Goal: Share content

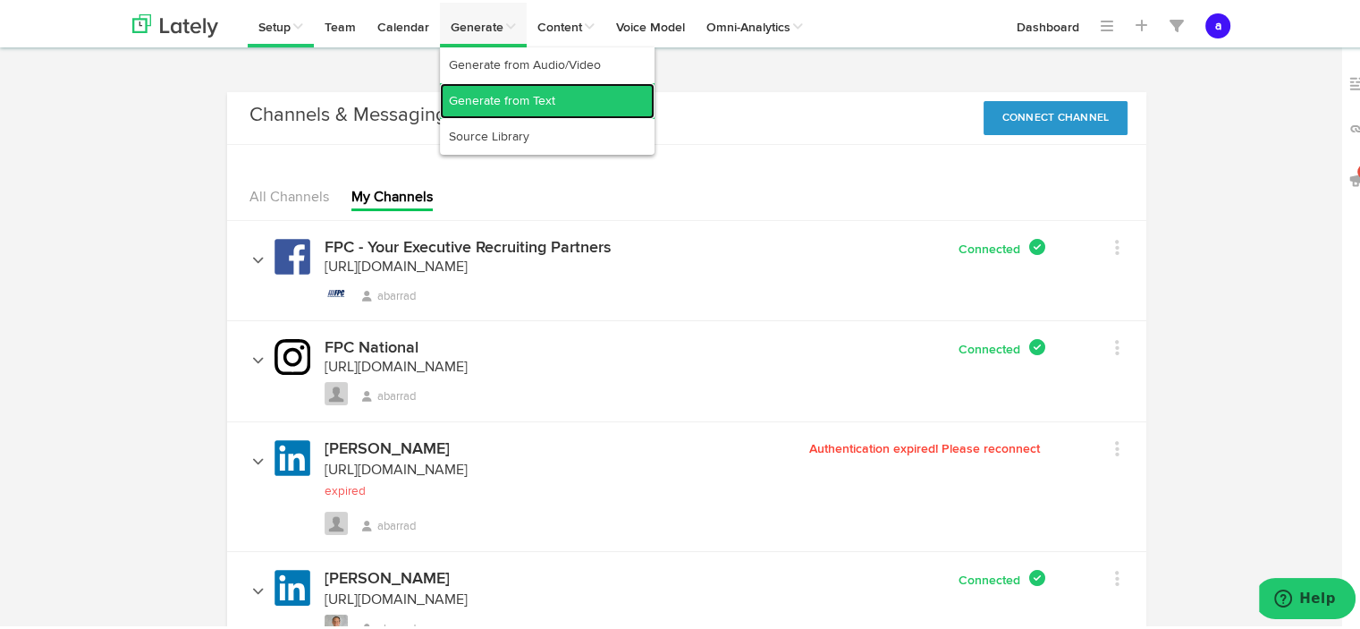
click at [493, 91] on link "Generate from Text" at bounding box center [547, 98] width 215 height 36
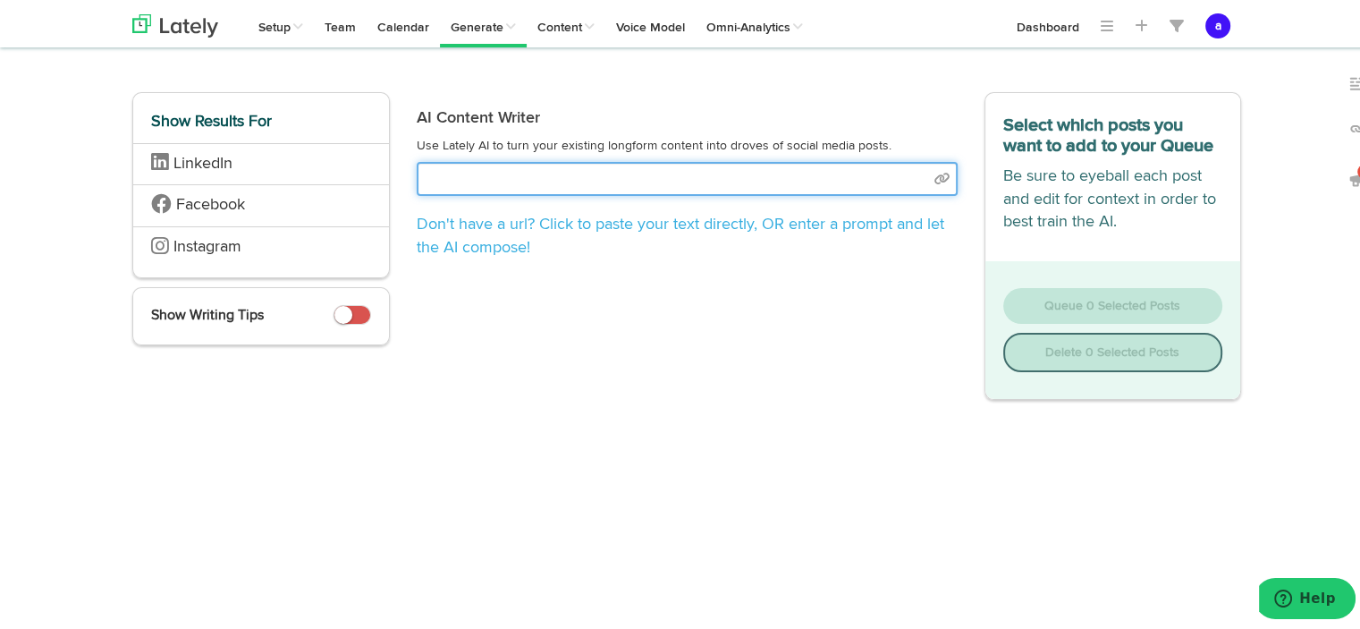
paste input "[URL][DOMAIN_NAME]"
click at [935, 178] on input "[URL][DOMAIN_NAME]" at bounding box center [687, 176] width 541 height 34
type input "[URL][DOMAIN_NAME]"
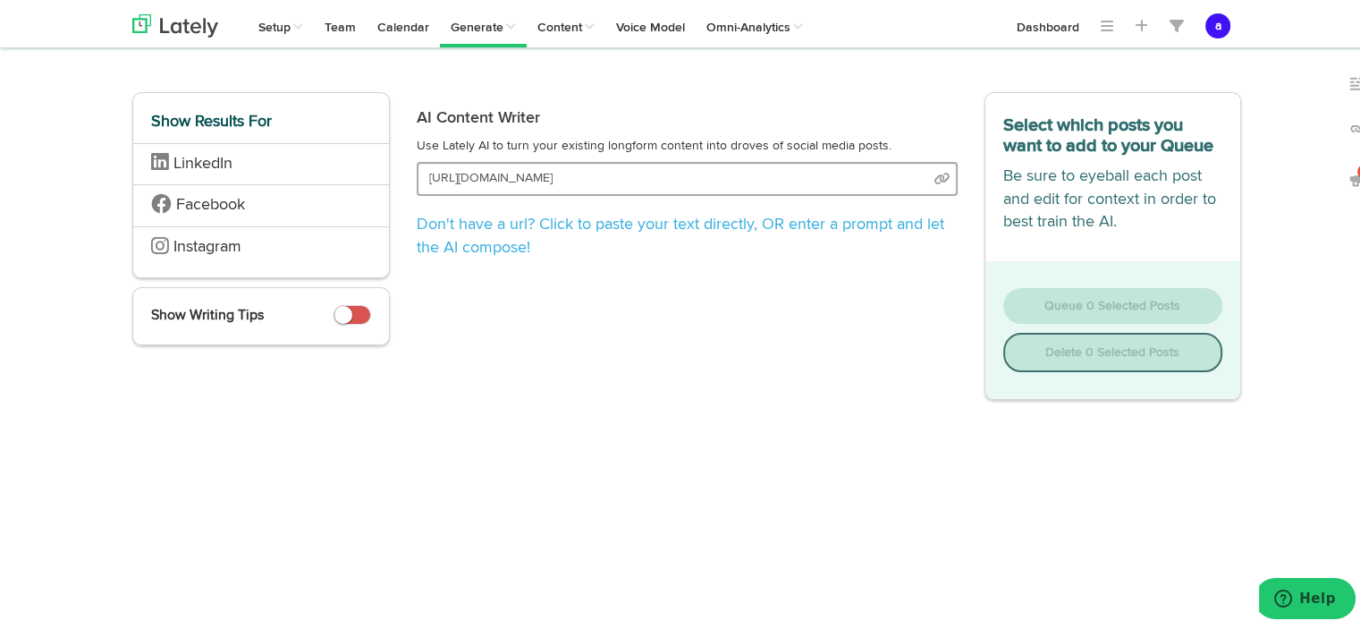
select select "natural"
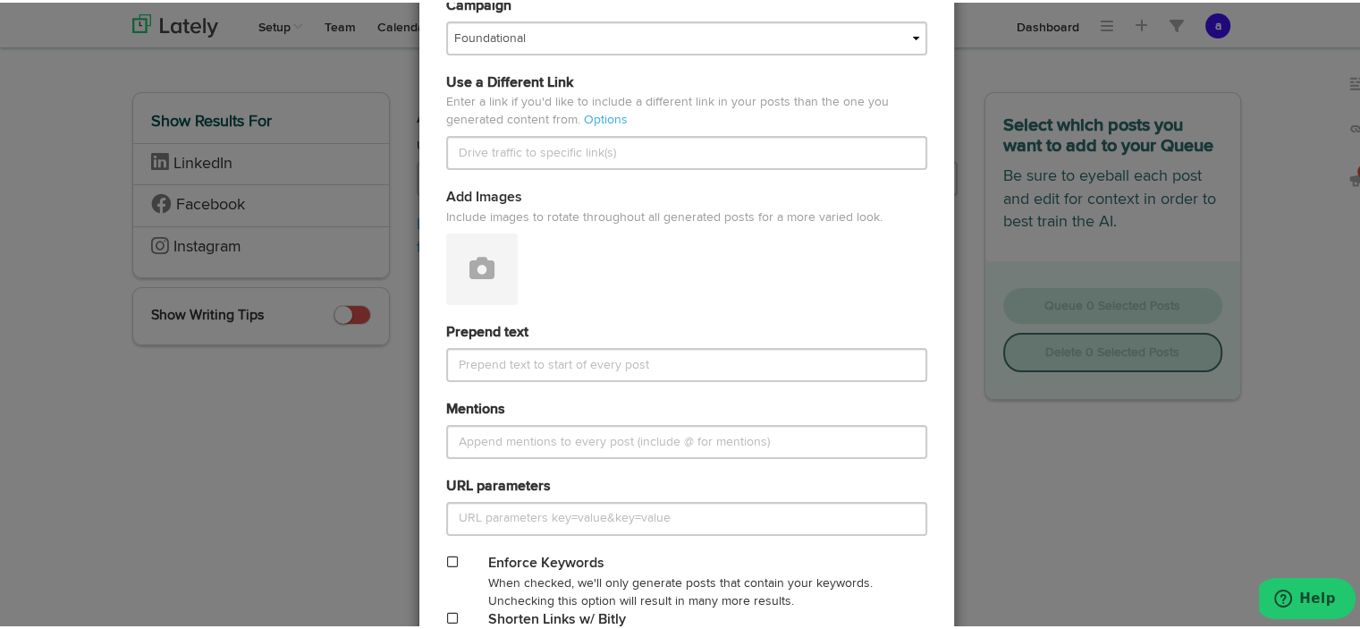
scroll to position [755, 0]
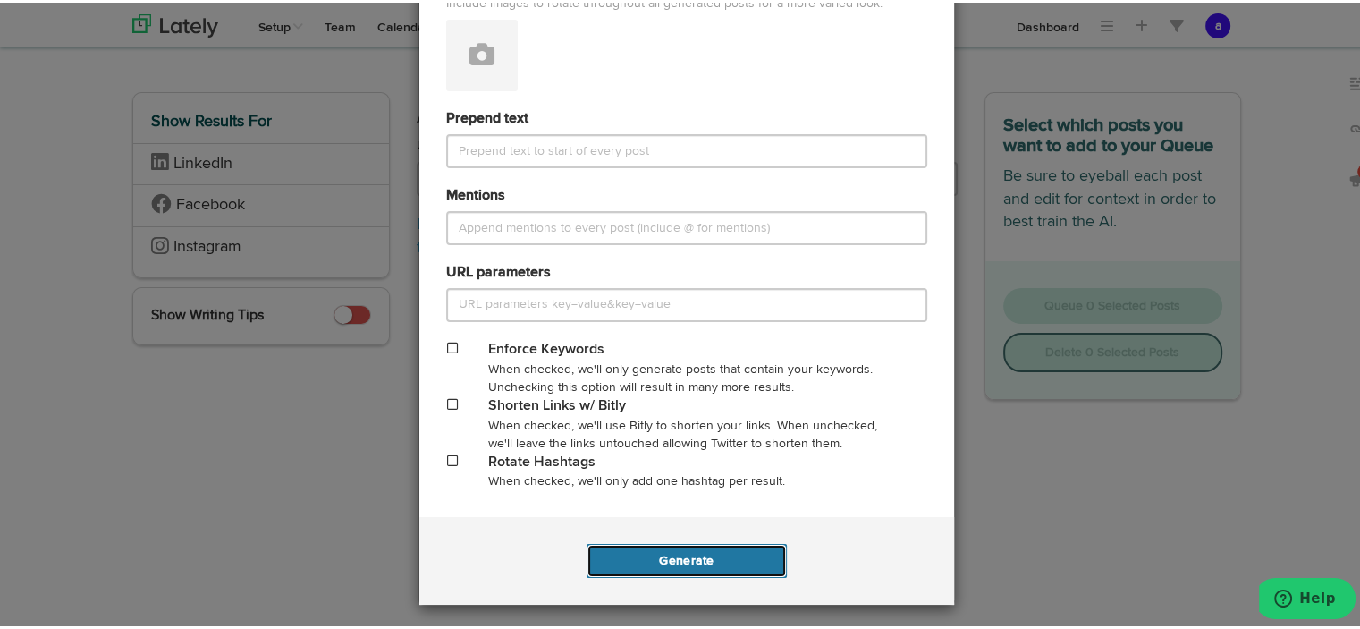
click at [679, 555] on button "Generate" at bounding box center [686, 558] width 199 height 34
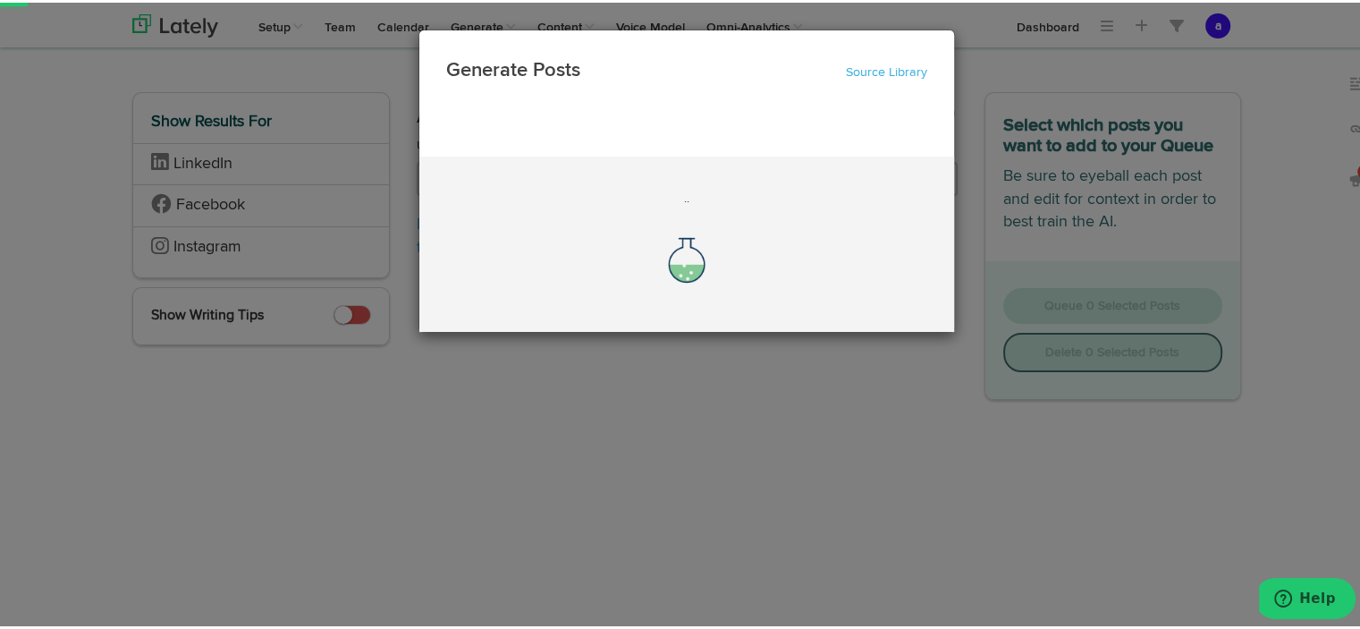
scroll to position [0, 0]
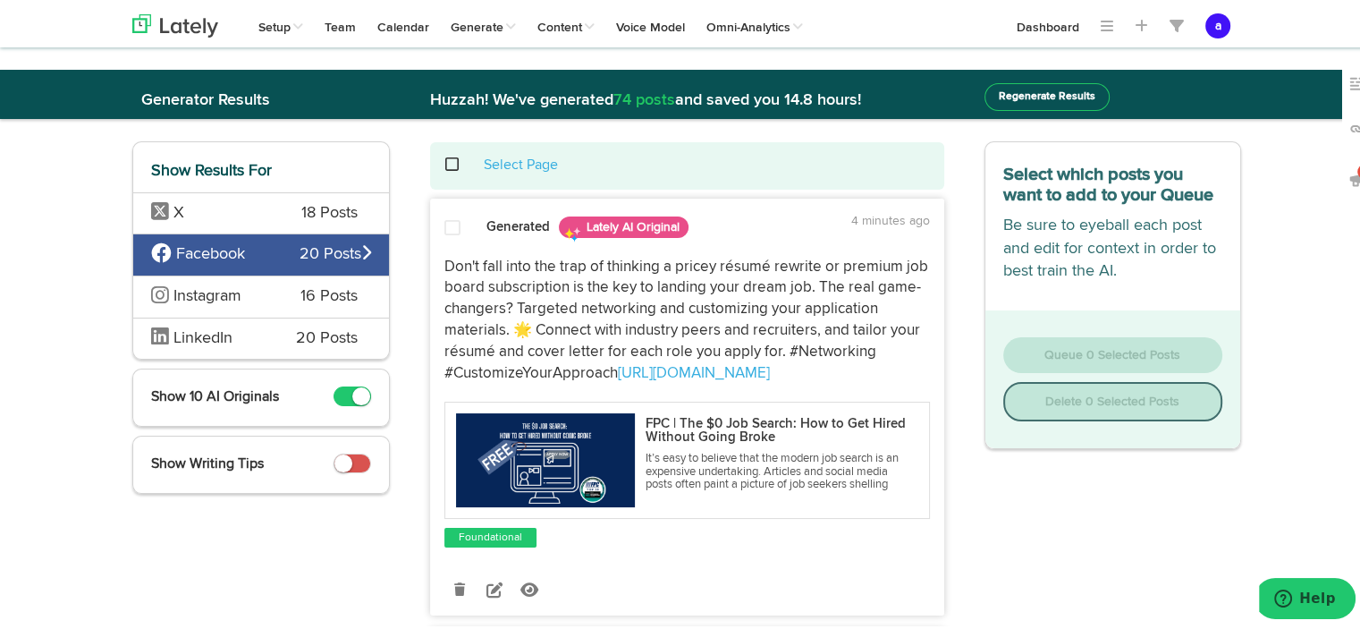
click at [205, 337] on span "LinkedIn" at bounding box center [202, 335] width 59 height 16
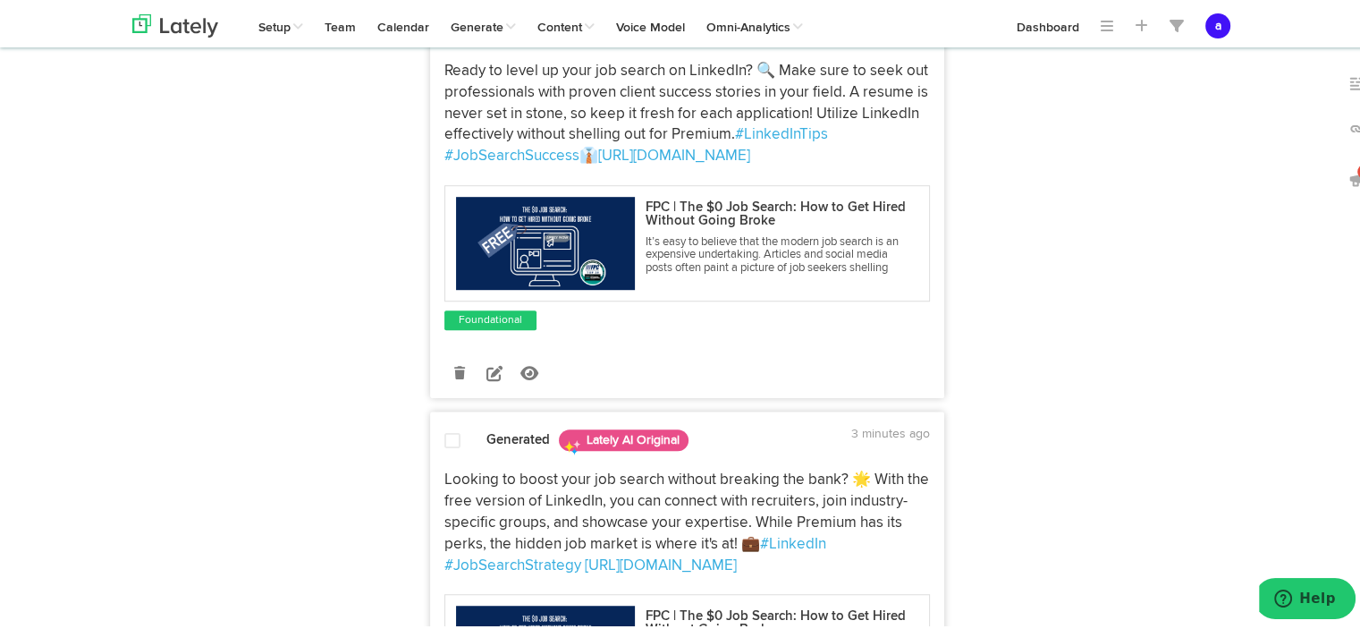
scroll to position [1089, 0]
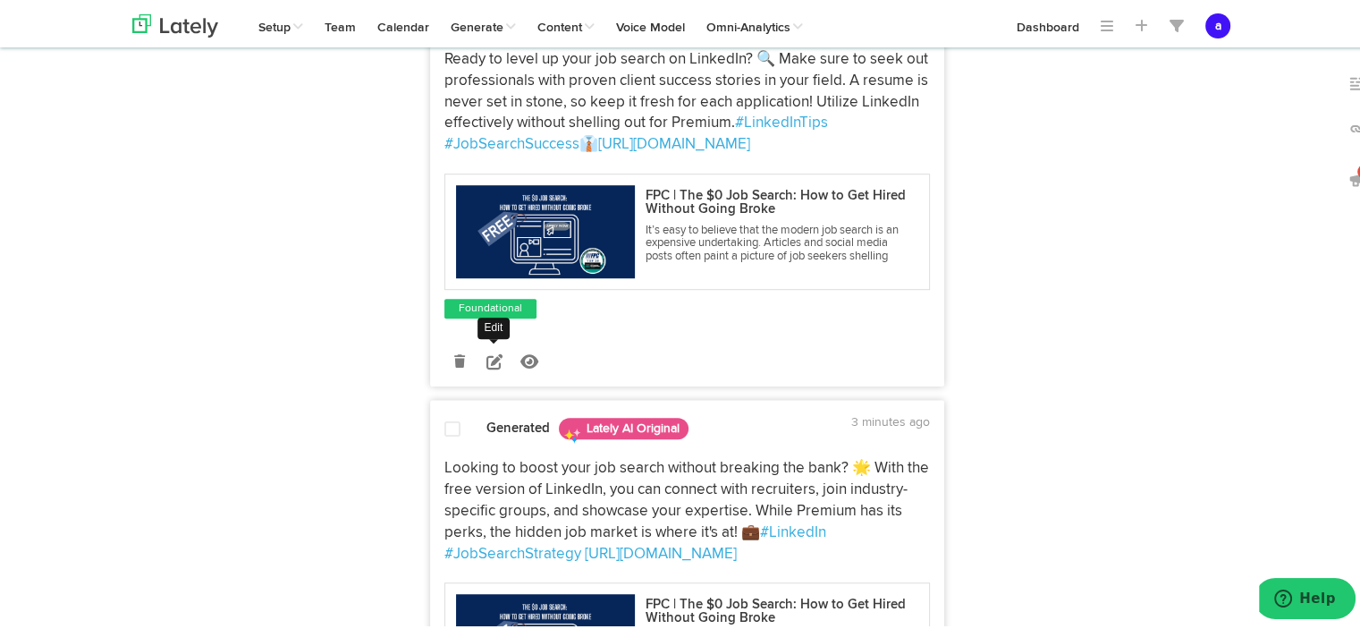
click at [486, 367] on icon at bounding box center [494, 358] width 16 height 16
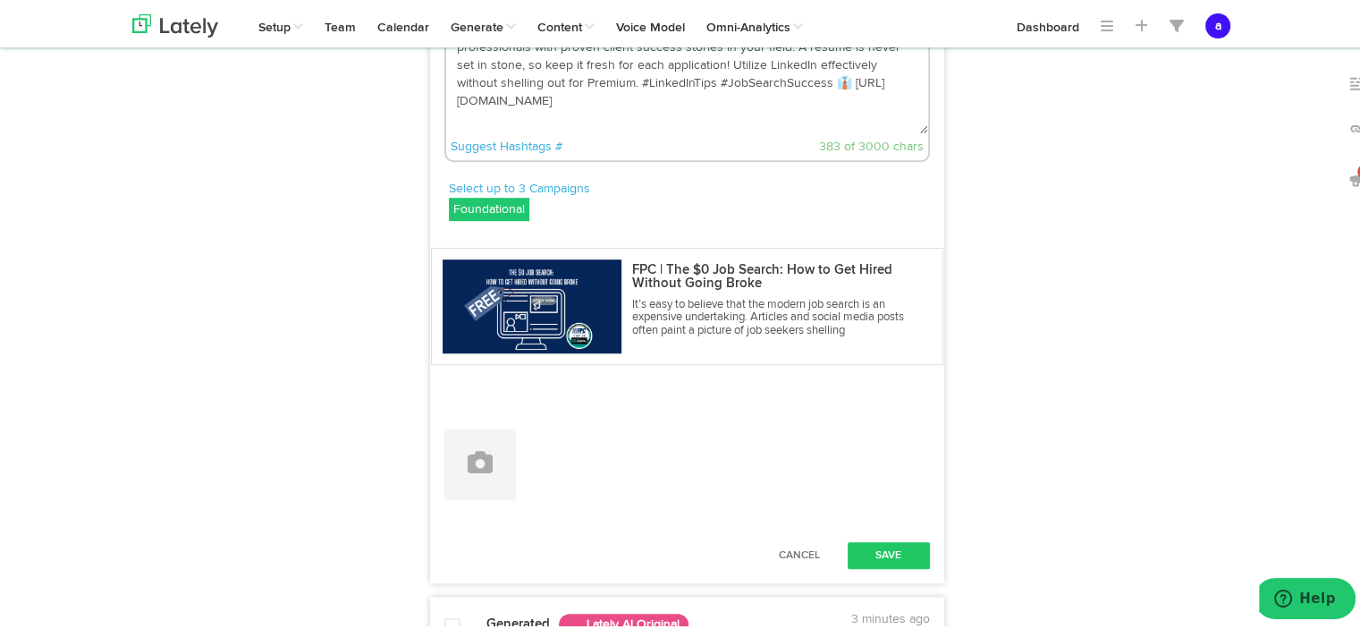
drag, startPoint x: 890, startPoint y: 185, endPoint x: 443, endPoint y: 92, distance: 456.6
click at [443, 92] on div "Ready to level up your job search on LinkedIn? 🔍 Make sure to seek out professi…" at bounding box center [687, 83] width 512 height 162
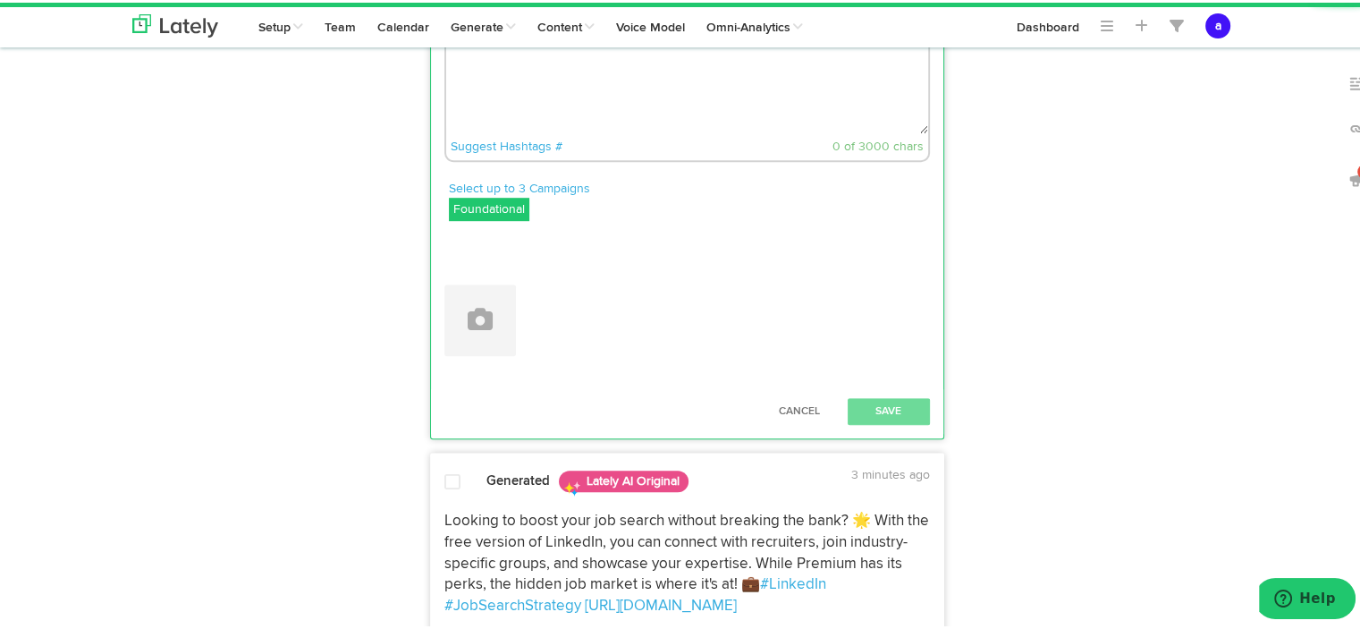
paste textarea "💡 The $0 Job Search: How to Get Hired Without Going Broke Too many job seekers …"
type textarea "💡 The $0 Job Search: How to Get Hired Without Going Broke Too many job seekers …"
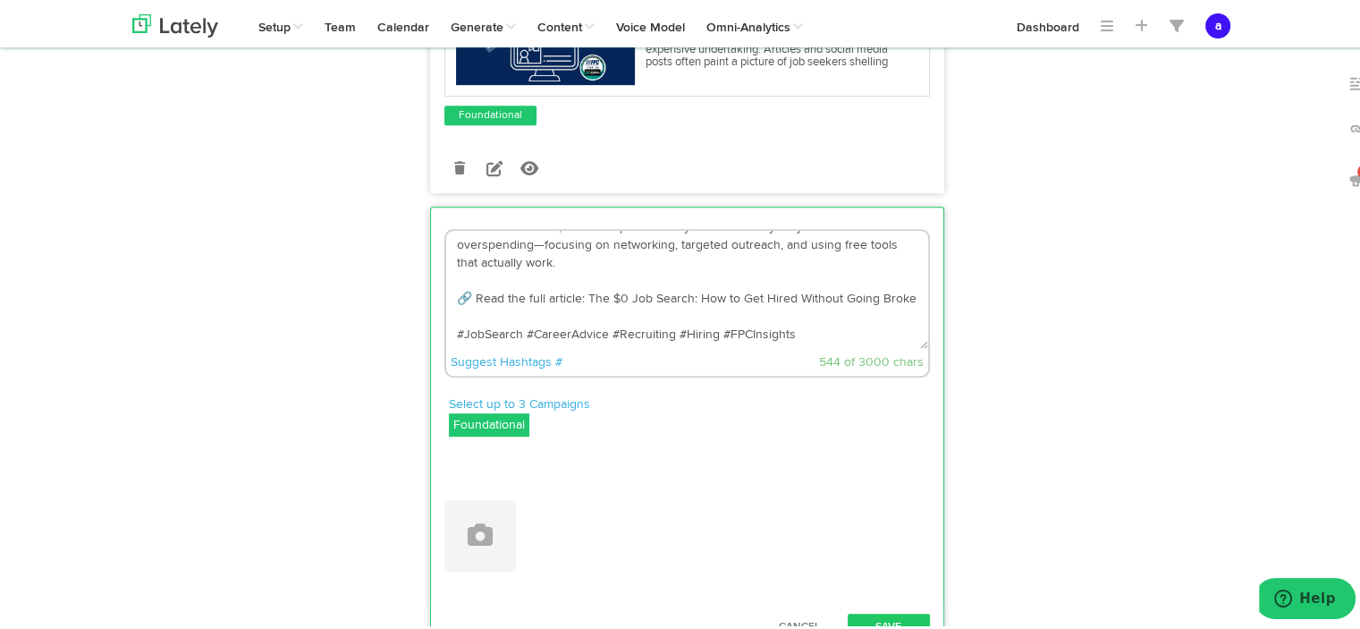
scroll to position [0, 0]
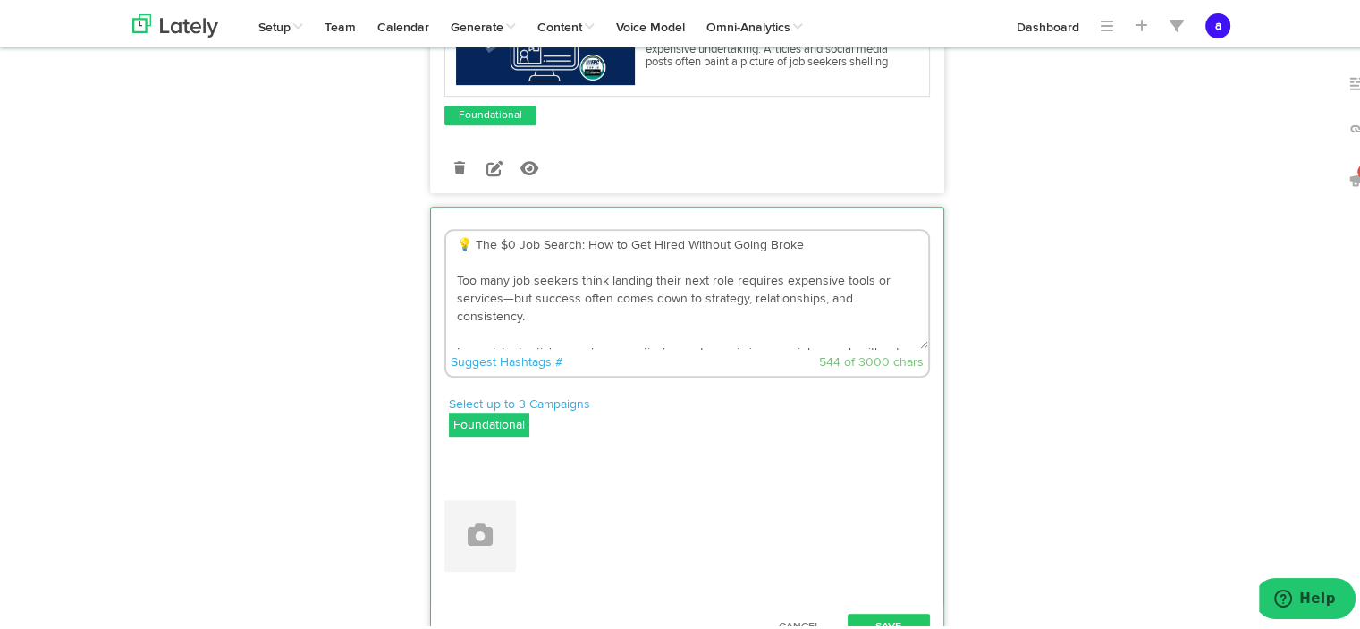
drag, startPoint x: 807, startPoint y: 420, endPoint x: 303, endPoint y: 145, distance: 574.5
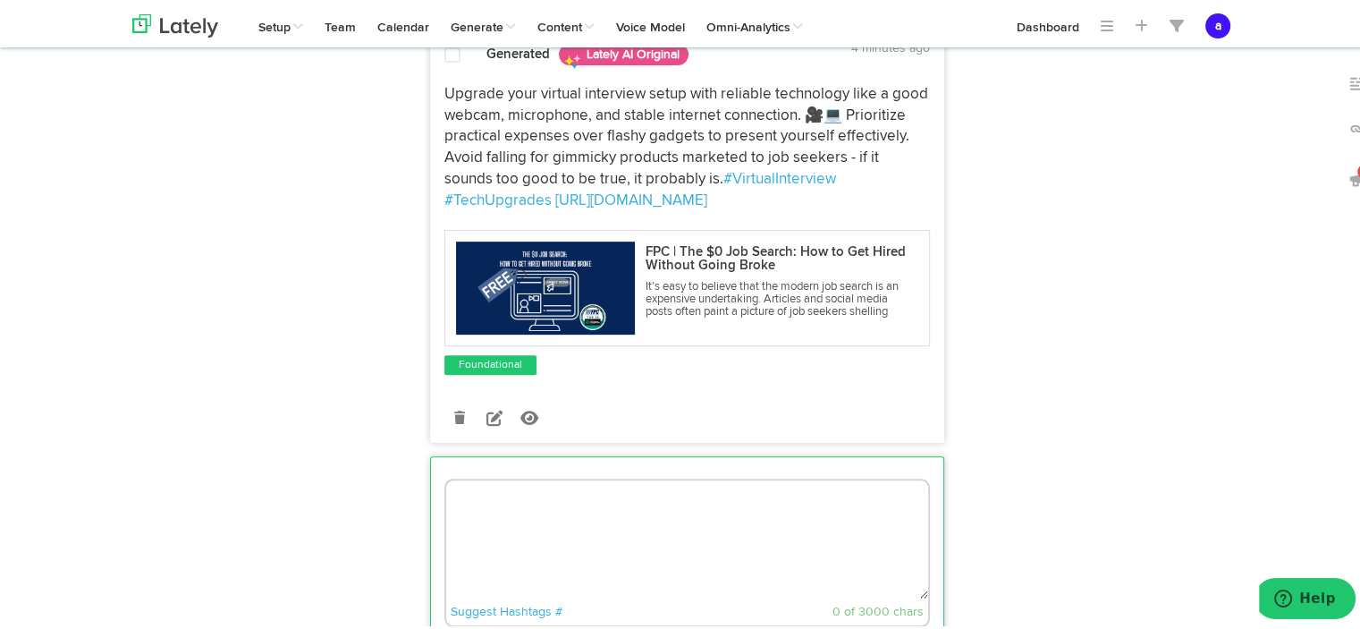
scroll to position [636, 0]
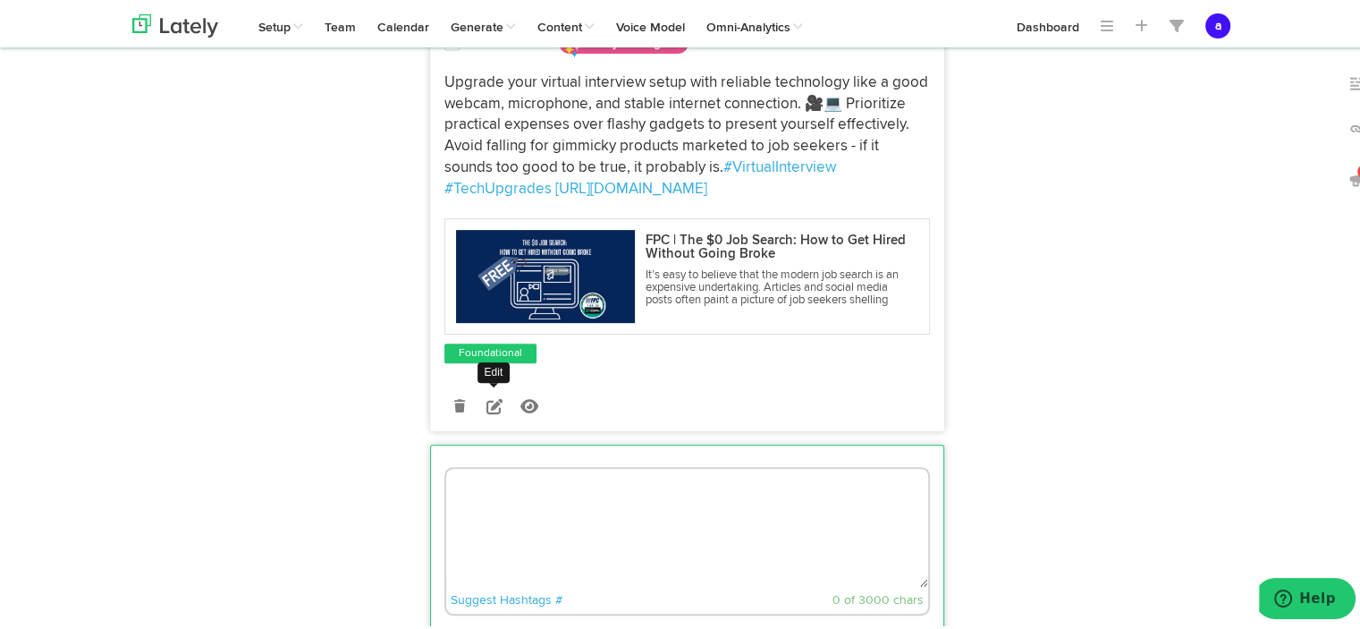
click at [486, 411] on icon at bounding box center [494, 403] width 16 height 16
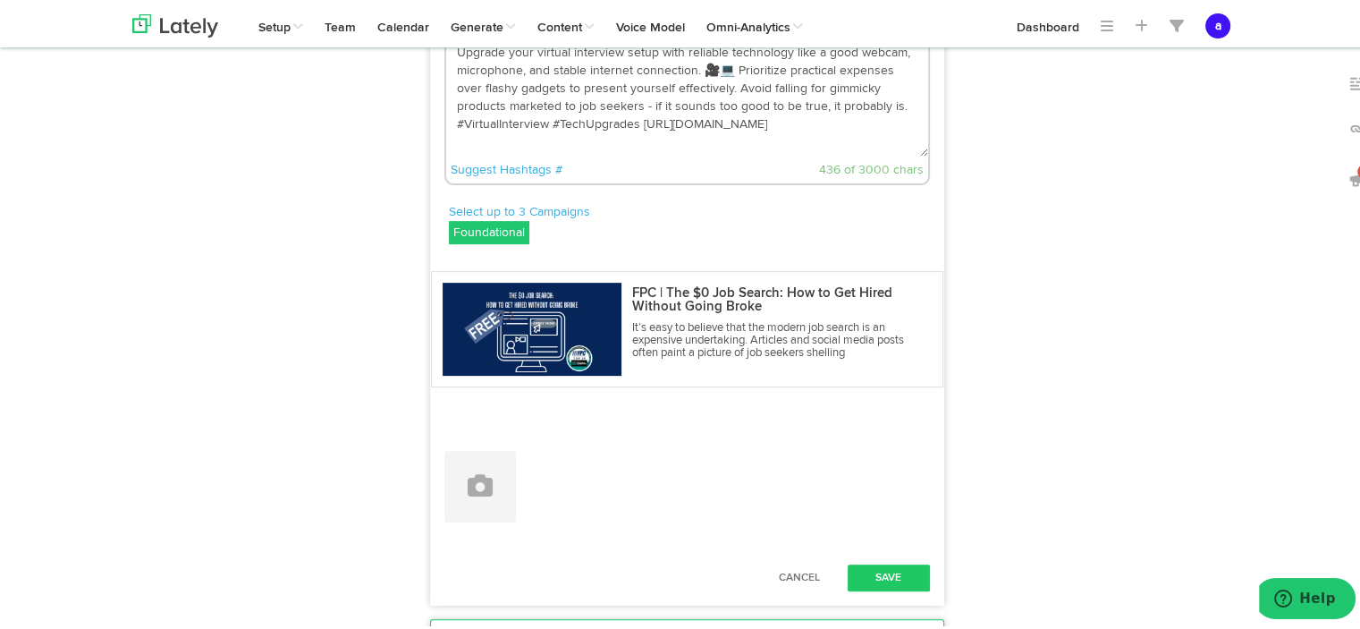
drag, startPoint x: 634, startPoint y: 182, endPoint x: 426, endPoint y: 105, distance: 221.5
click at [431, 105] on div "Upgrade your virtual interview setup with reliable technology like a good webca…" at bounding box center [687, 110] width 512 height 153
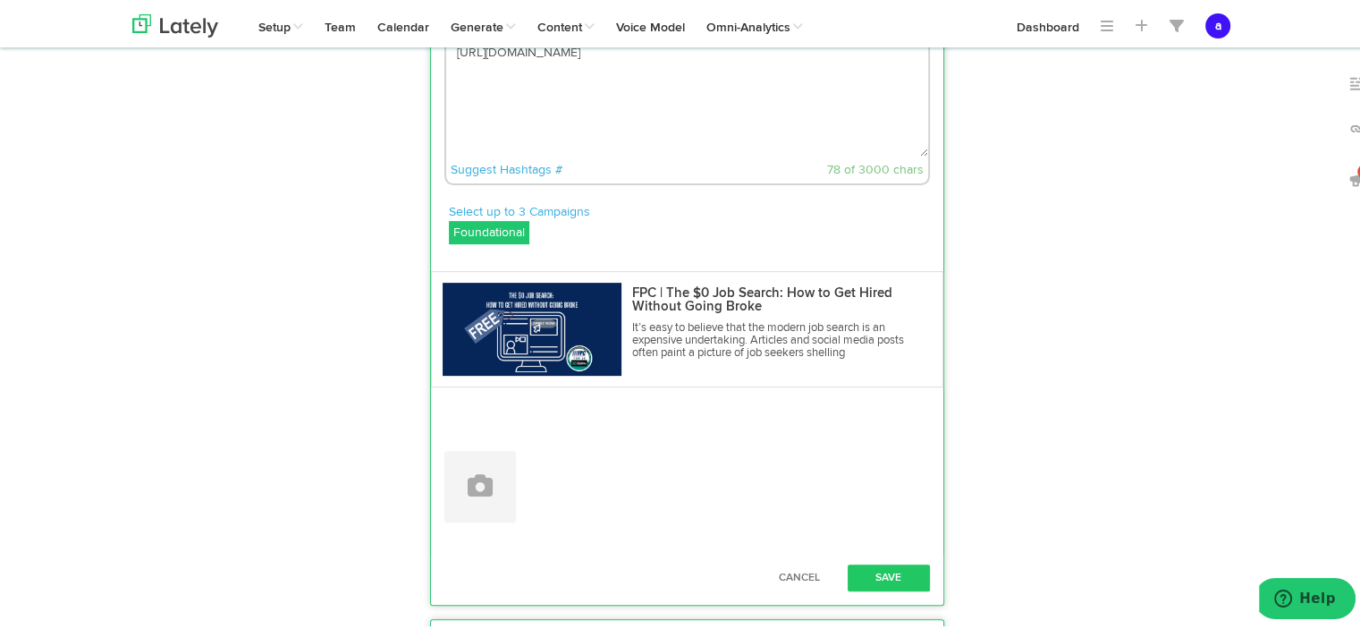
paste textarea "💡 The $0 Job Search: How to Get Hired Without Going Broke Too many job seekers …"
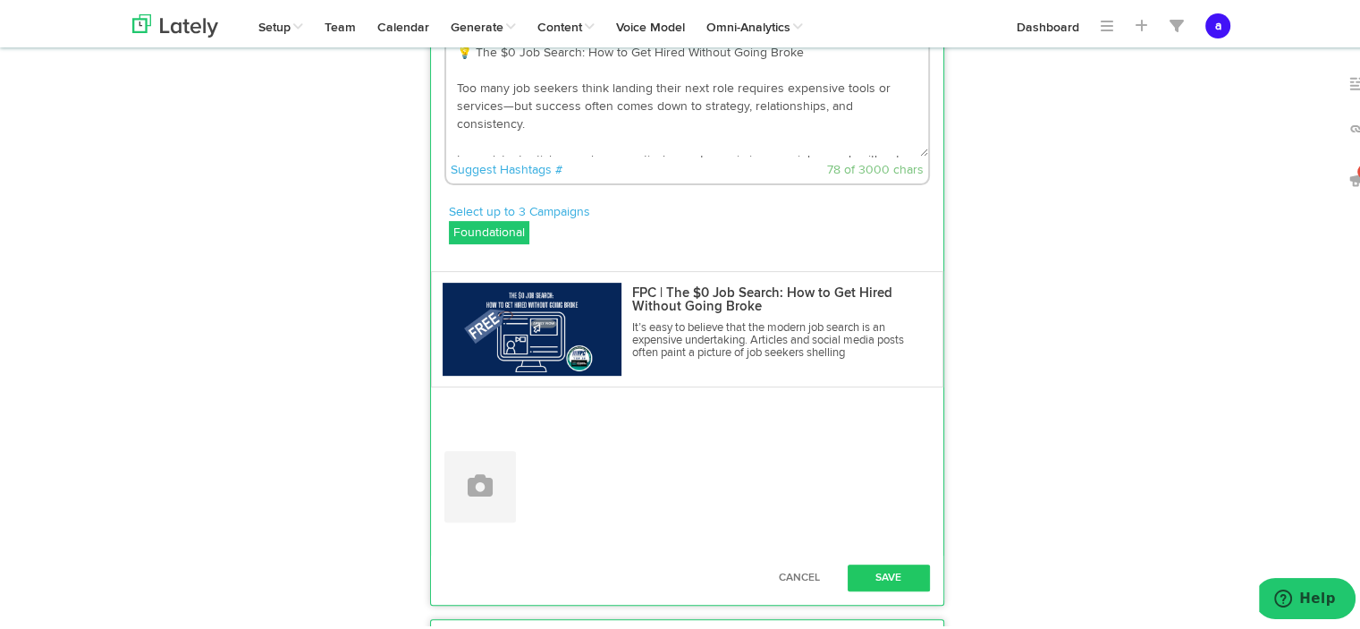
scroll to position [136, 0]
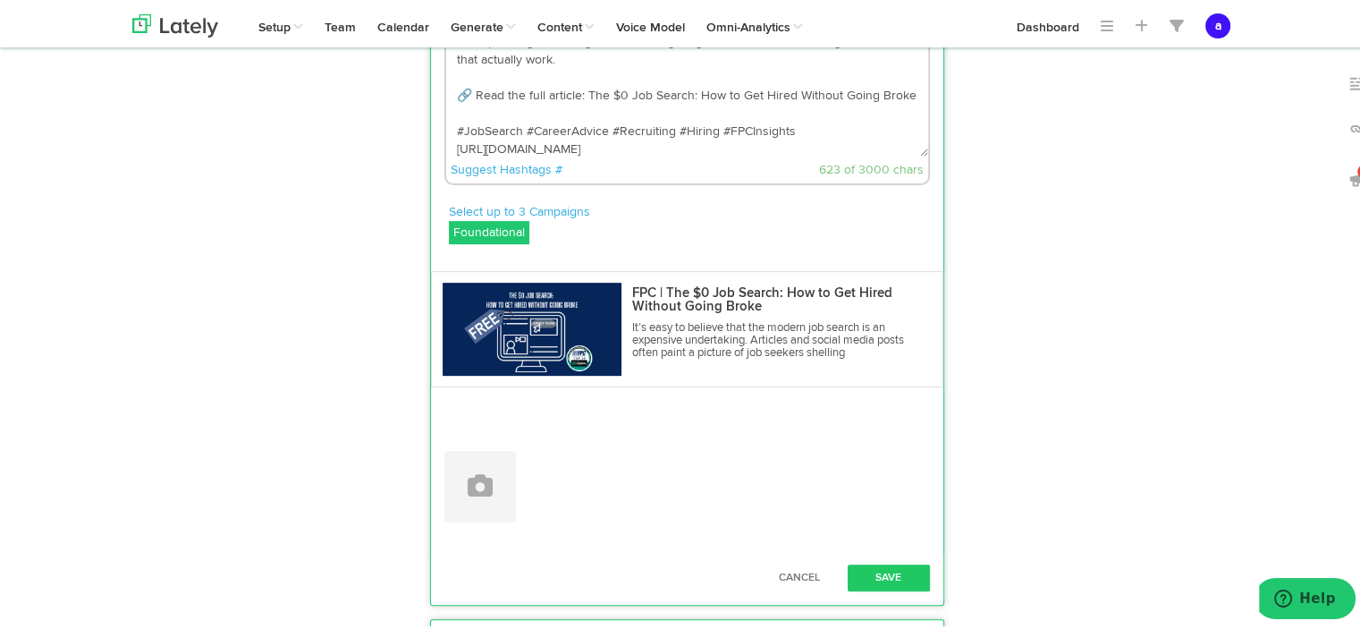
drag, startPoint x: 486, startPoint y: 176, endPoint x: 436, endPoint y: 151, distance: 56.0
click at [444, 151] on div "💡 The $0 Job Search: How to Get Hired Without Going Broke Too many job seekers …" at bounding box center [686, 108] width 485 height 148
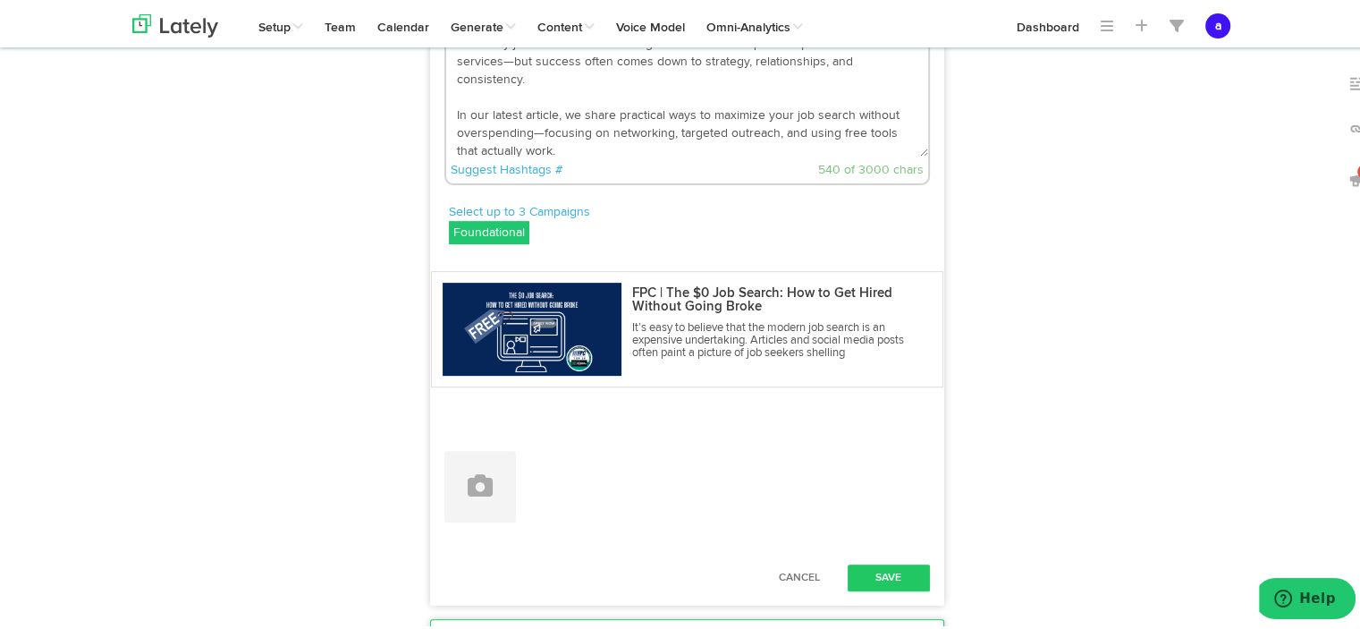
scroll to position [56, 0]
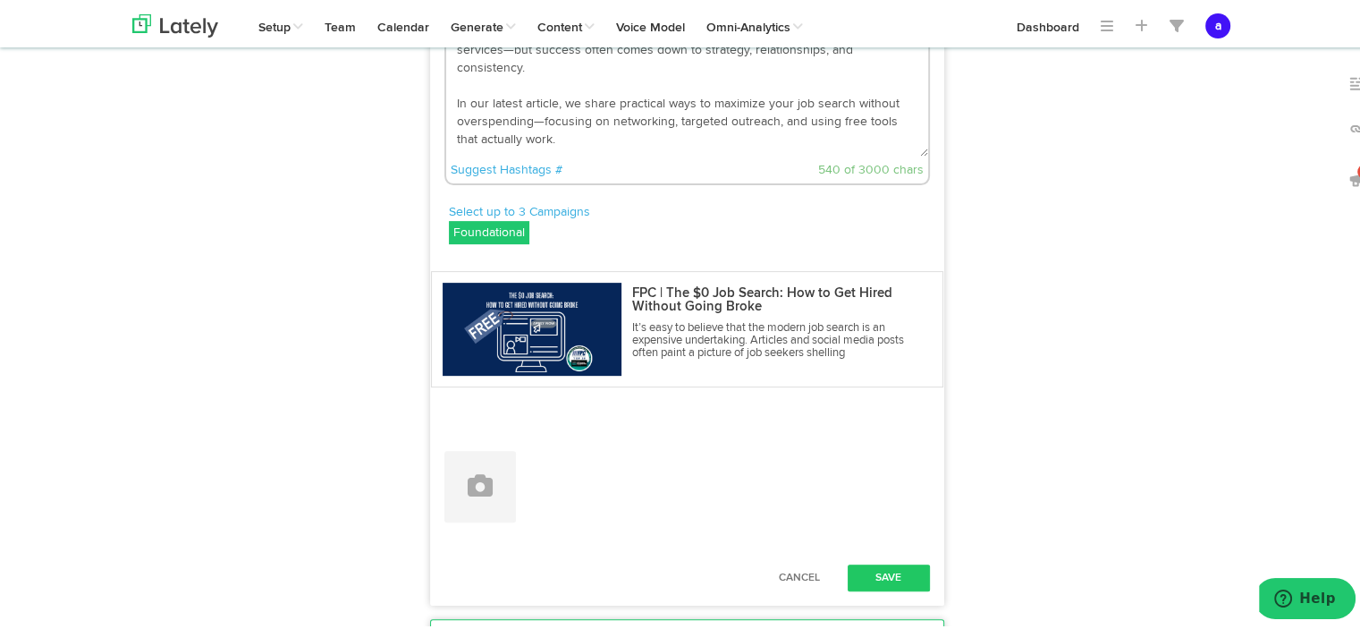
click at [481, 154] on textarea "💡 The $0 Job Search: How to Get Hired Without Going Broke Too many job seekers …" at bounding box center [687, 95] width 482 height 118
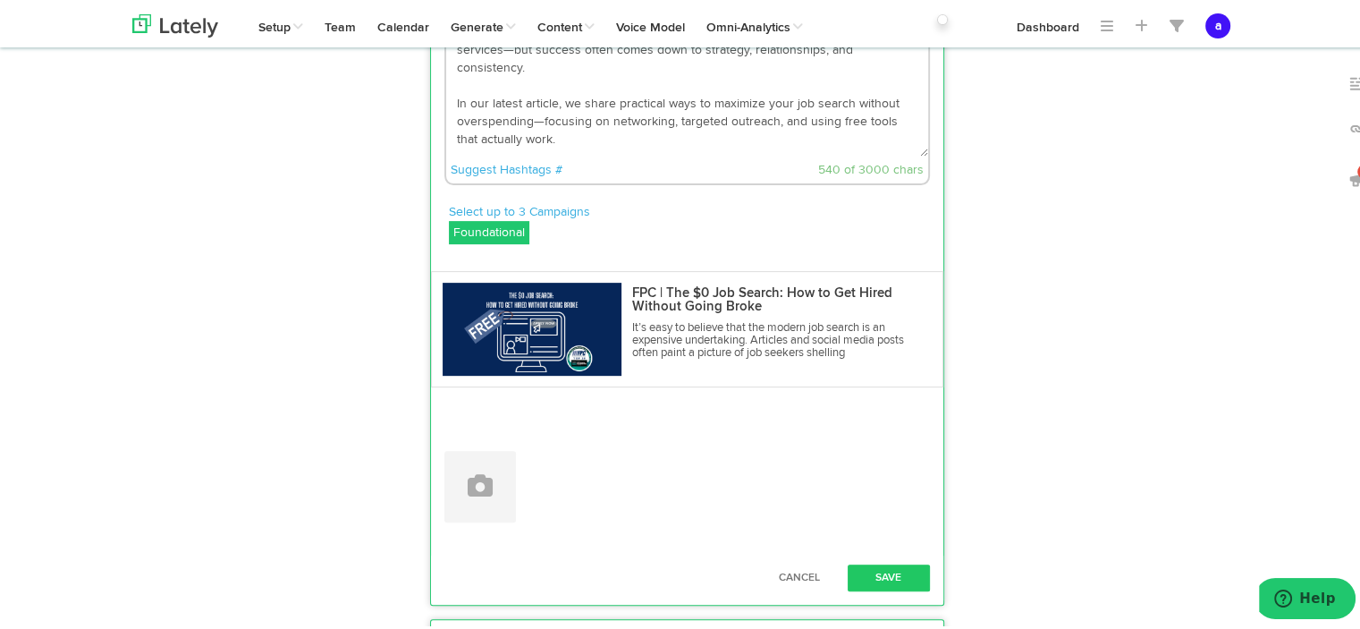
drag, startPoint x: 555, startPoint y: 163, endPoint x: 451, endPoint y: 164, distance: 104.6
click at [451, 154] on textarea "💡 The $0 Job Search: How to Get Hired Without Going Broke Too many job seekers …" at bounding box center [687, 95] width 482 height 118
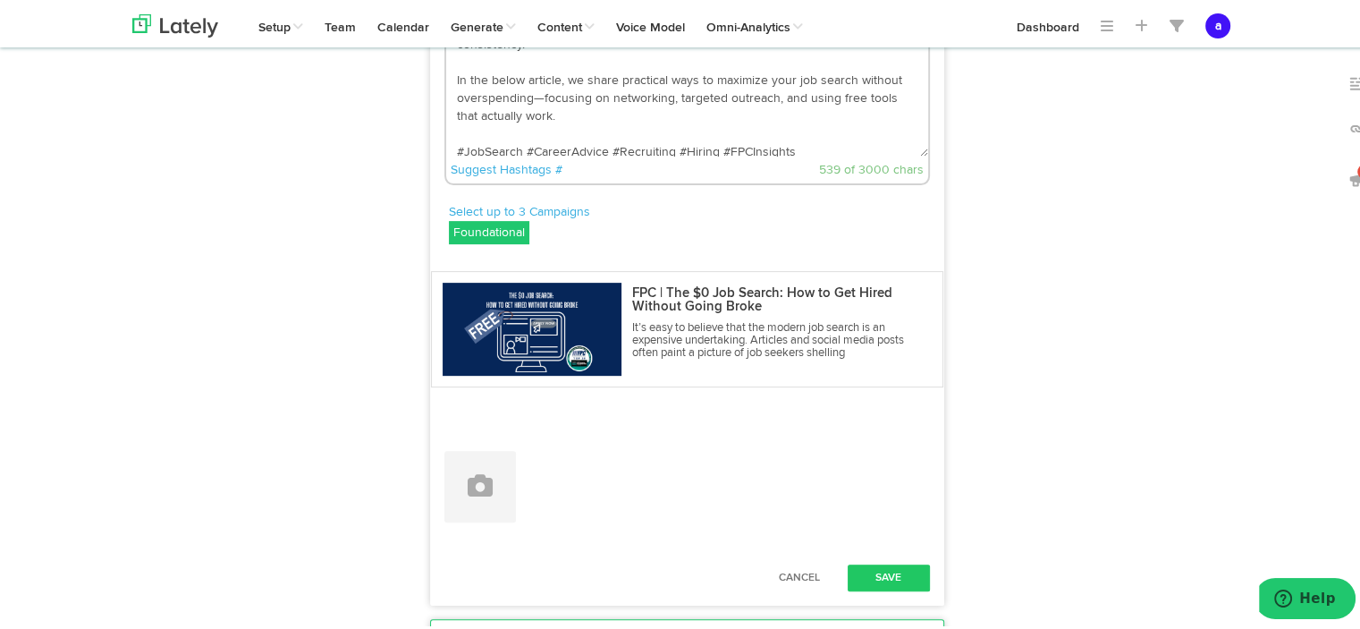
scroll to position [0, 0]
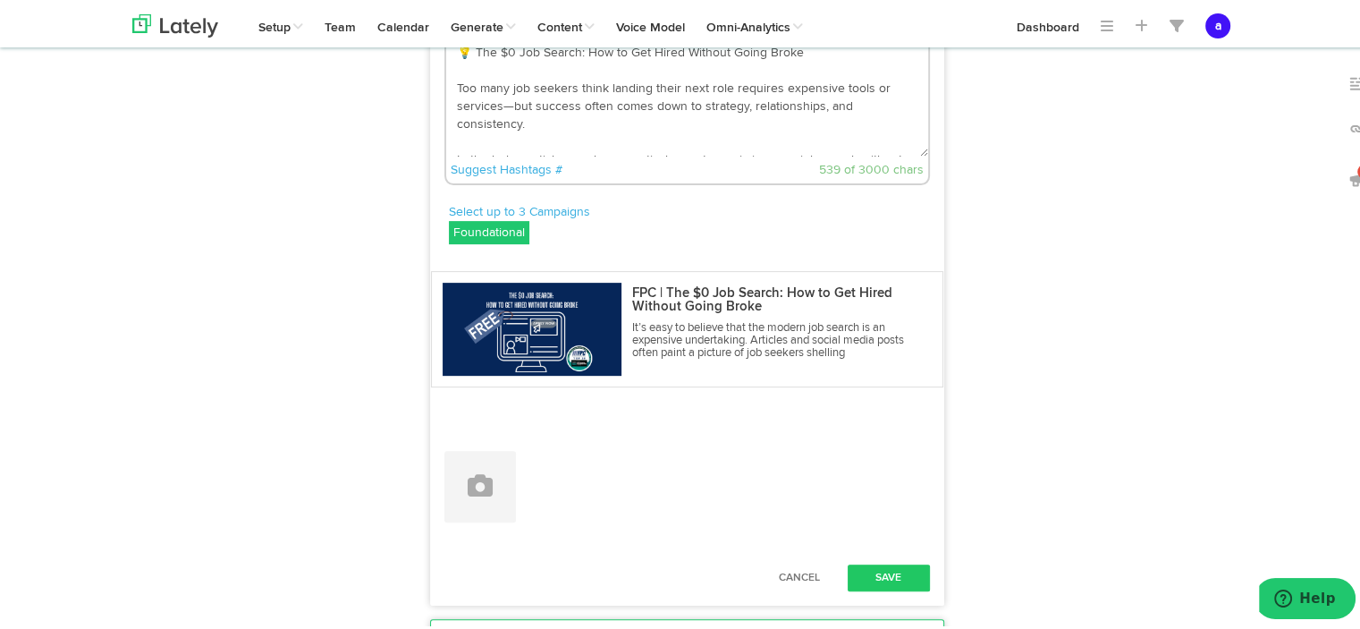
drag, startPoint x: 559, startPoint y: 177, endPoint x: 392, endPoint y: 65, distance: 200.4
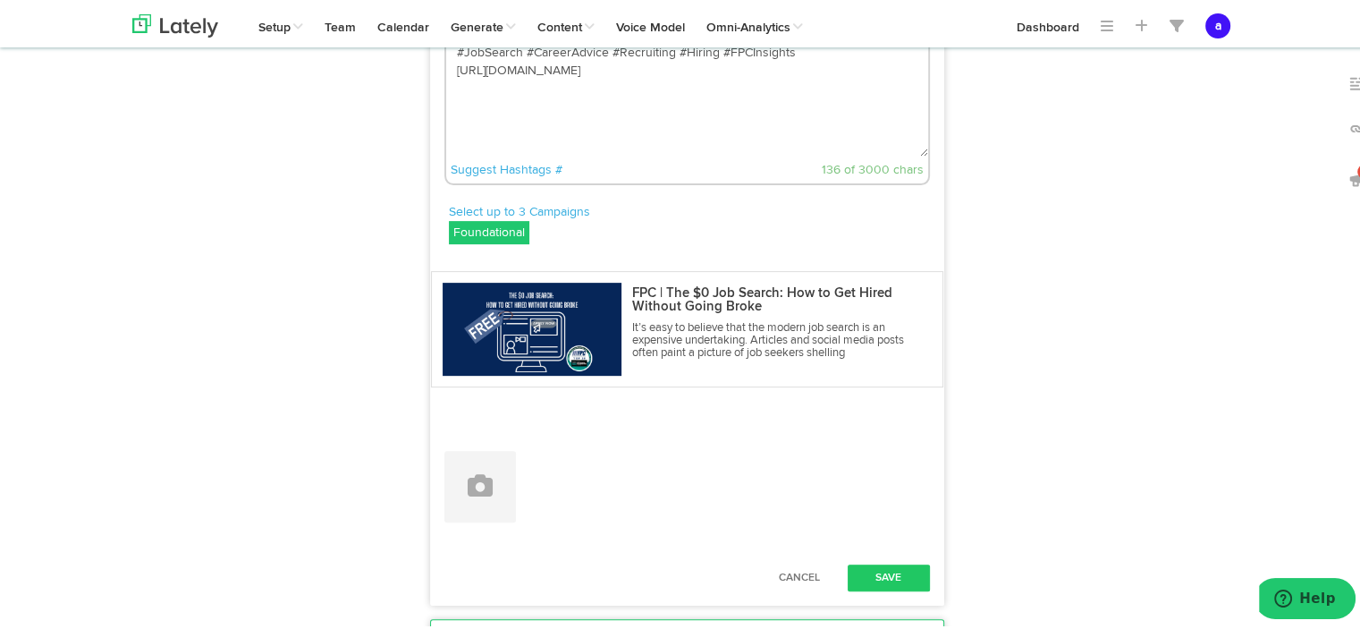
paste textarea "💡 The $0 Job Search: How to Get Hired Without Going Broke Too many job seekers …"
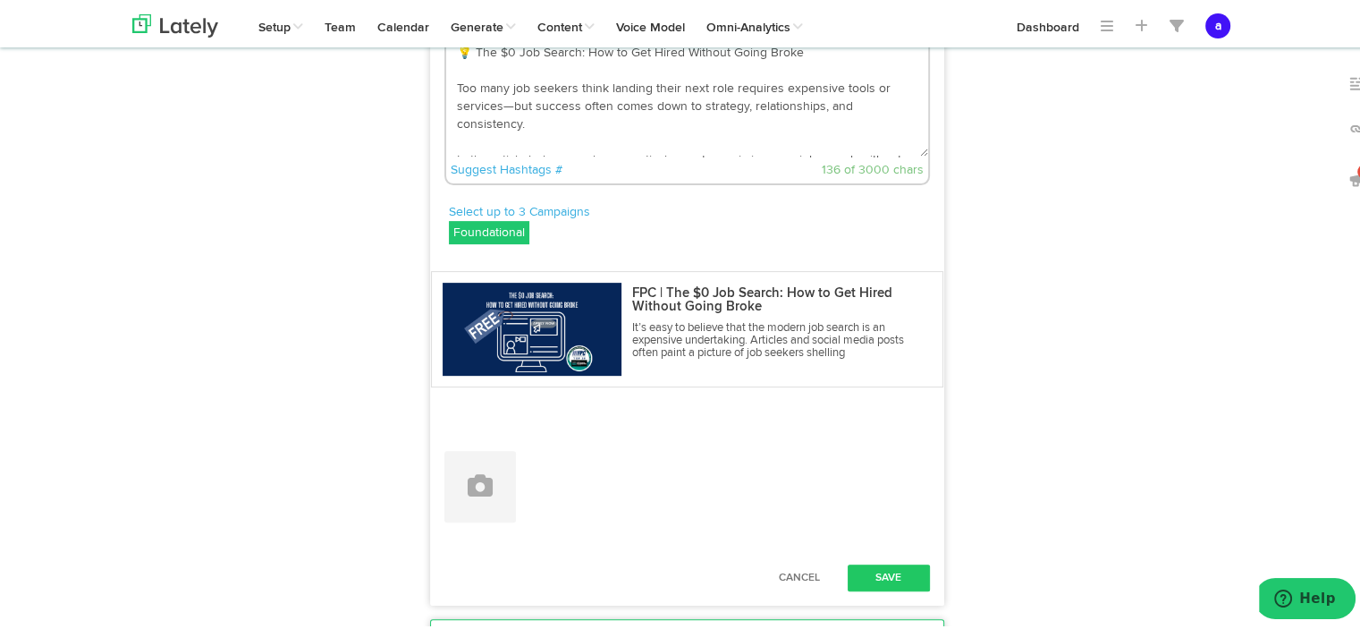
scroll to position [118, 0]
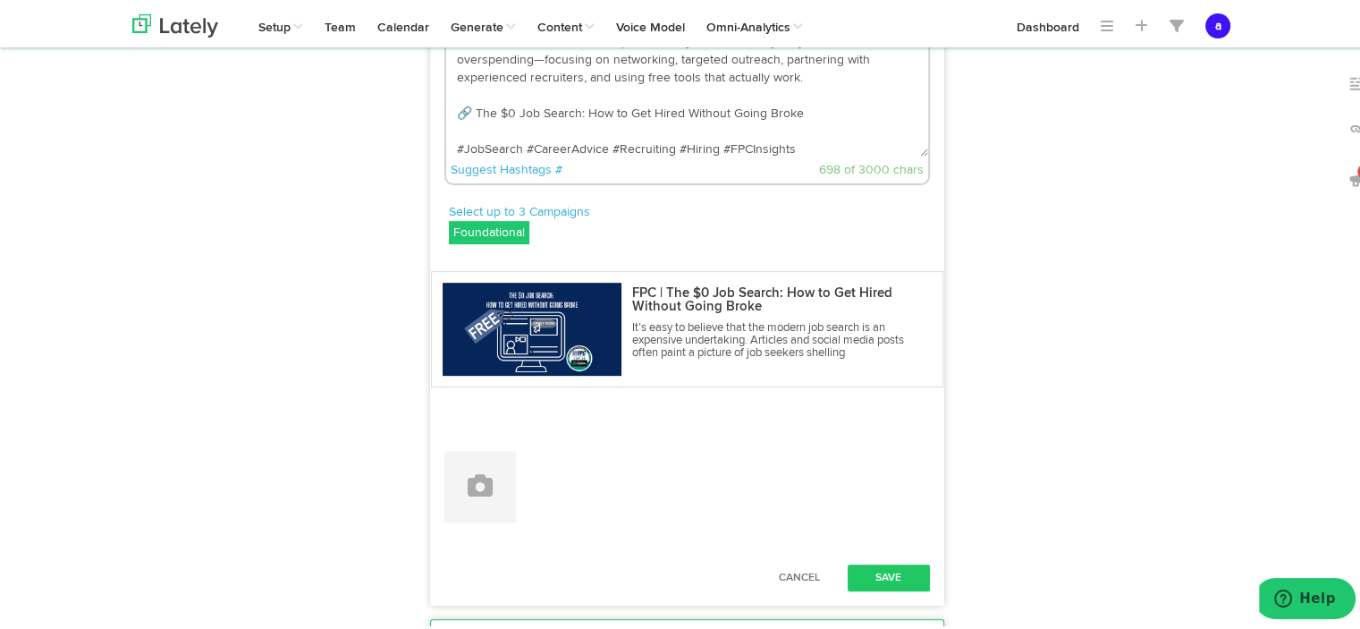
drag, startPoint x: 799, startPoint y: 175, endPoint x: 376, endPoint y: 166, distance: 423.9
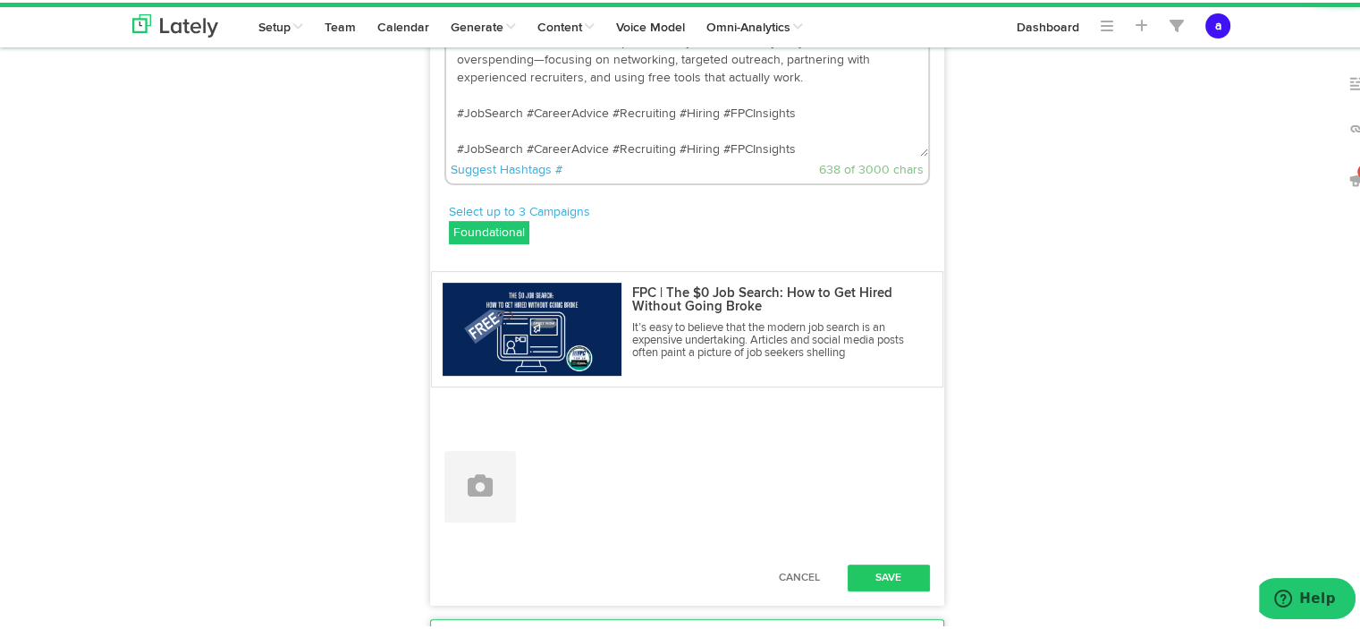
scroll to position [122, 0]
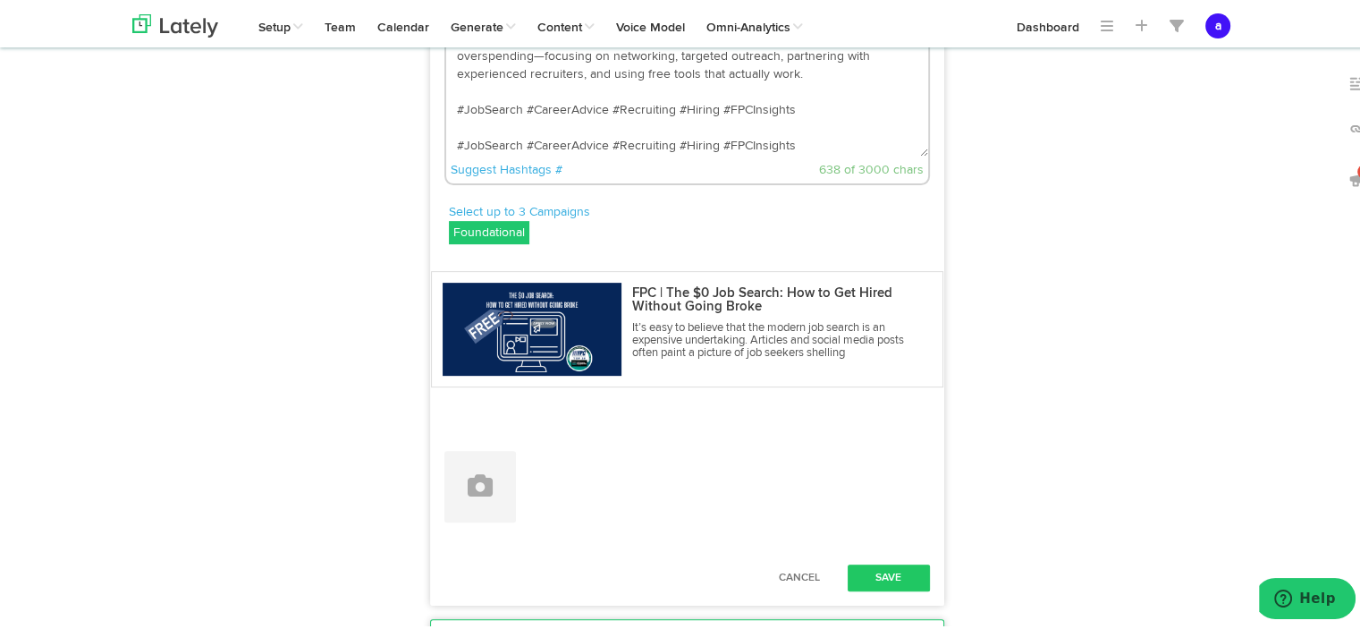
drag, startPoint x: 795, startPoint y: 207, endPoint x: 465, endPoint y: 192, distance: 330.2
click at [465, 154] on textarea "💡 The $0 Job Search: How to Get Hired Without Going Broke Too many job seekers …" at bounding box center [687, 95] width 482 height 118
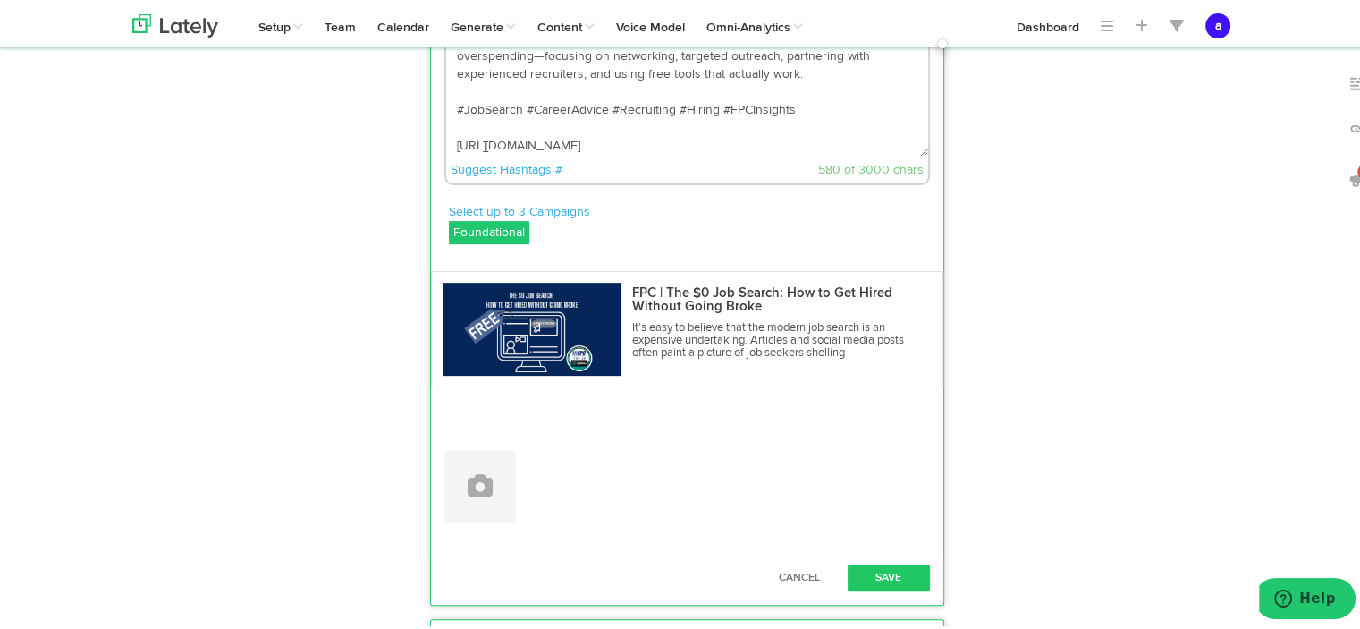
scroll to position [125, 0]
click at [802, 154] on textarea "💡 The $0 Job Search: How to Get Hired Without Going Broke Too many job seekers …" at bounding box center [687, 95] width 482 height 118
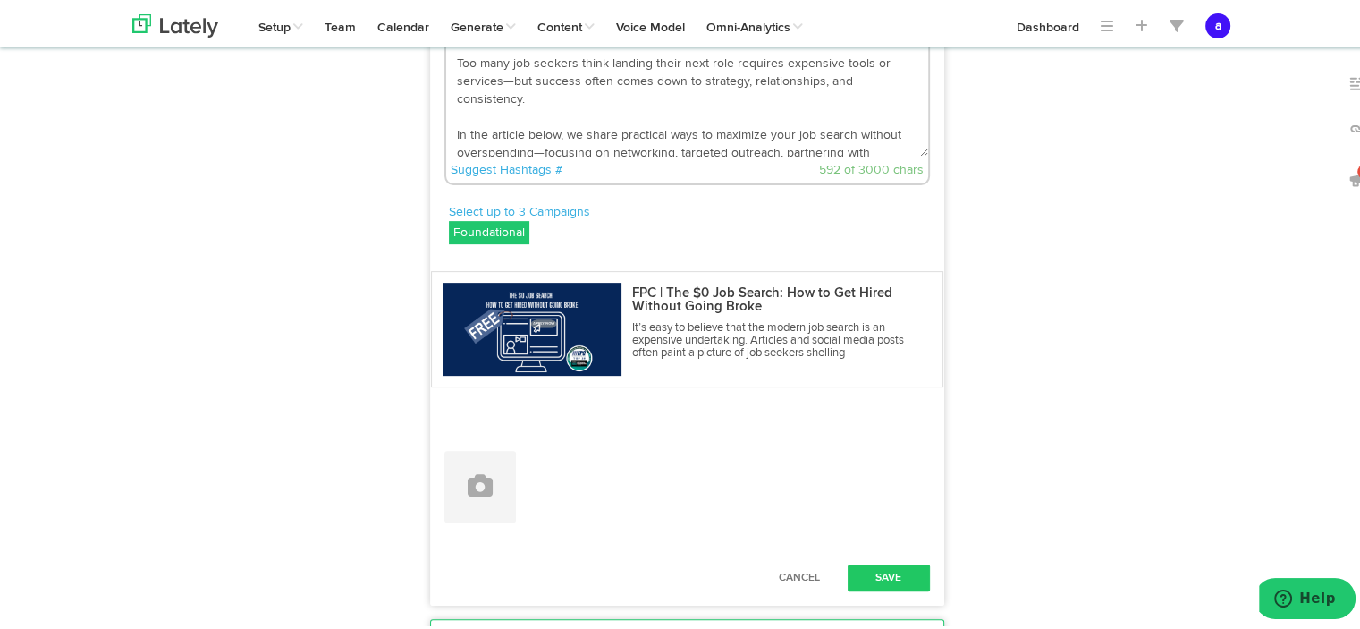
scroll to position [0, 0]
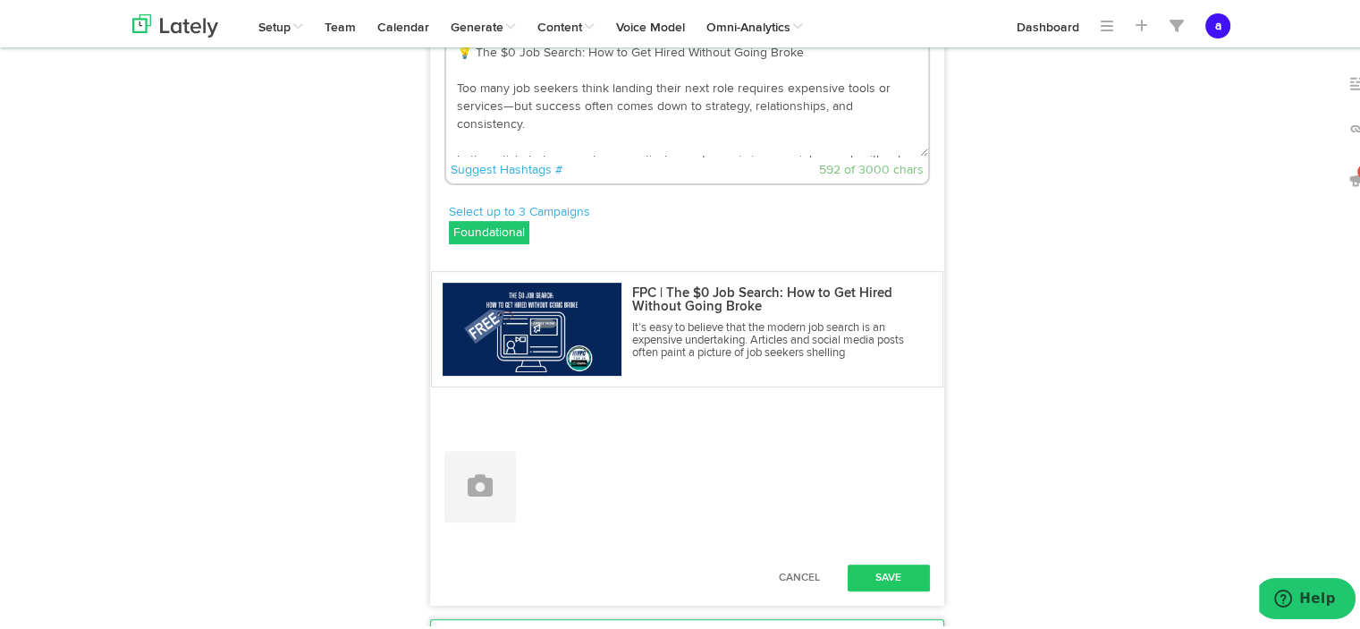
drag, startPoint x: 461, startPoint y: 106, endPoint x: 437, endPoint y: 108, distance: 24.2
click at [446, 108] on textarea "💡 The $0 Job Search: How to Get Hired Without Going Broke Too many job seekers …" at bounding box center [687, 95] width 482 height 118
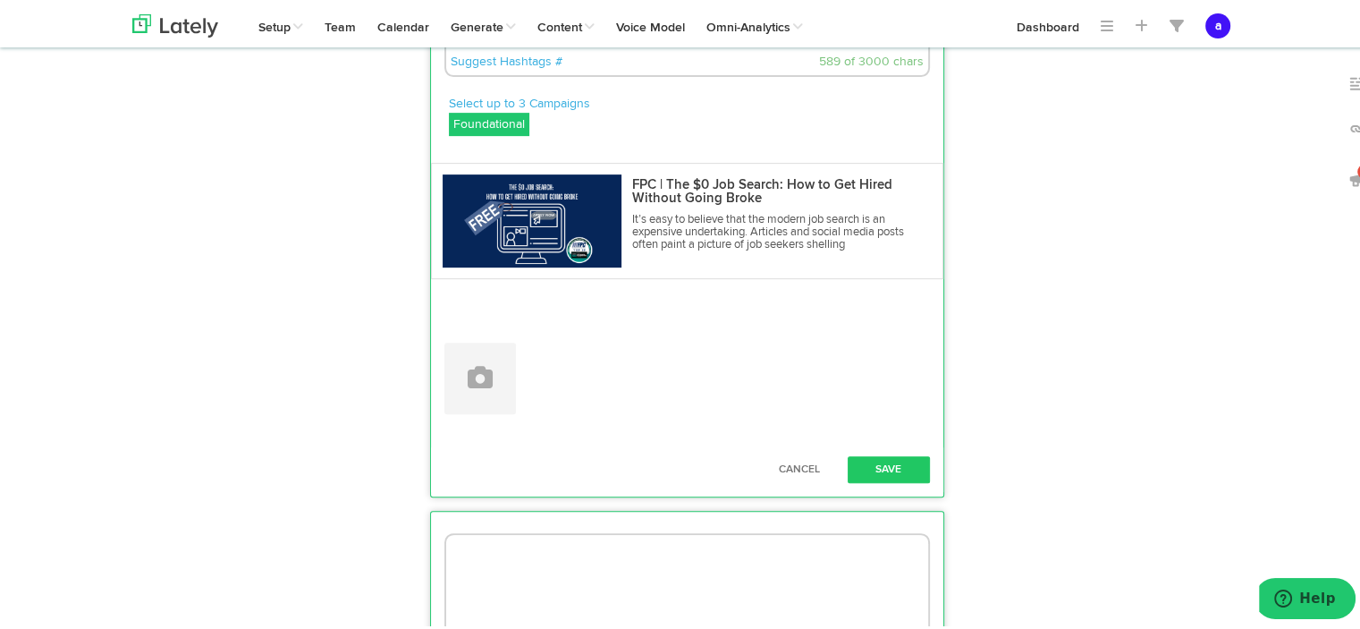
scroll to position [732, 0]
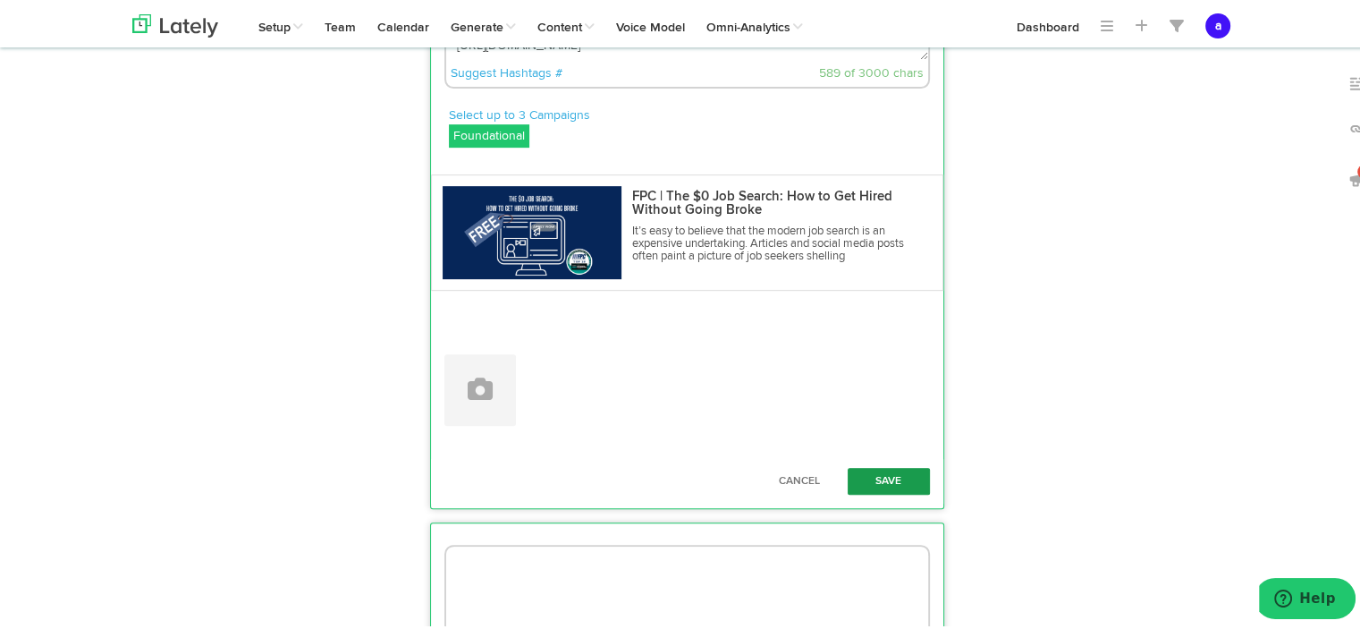
type textarea "The $0 Job Search: How to Get Hired Without Going Broke Too many job seekers th…"
click at [887, 492] on button "Save" at bounding box center [889, 478] width 82 height 27
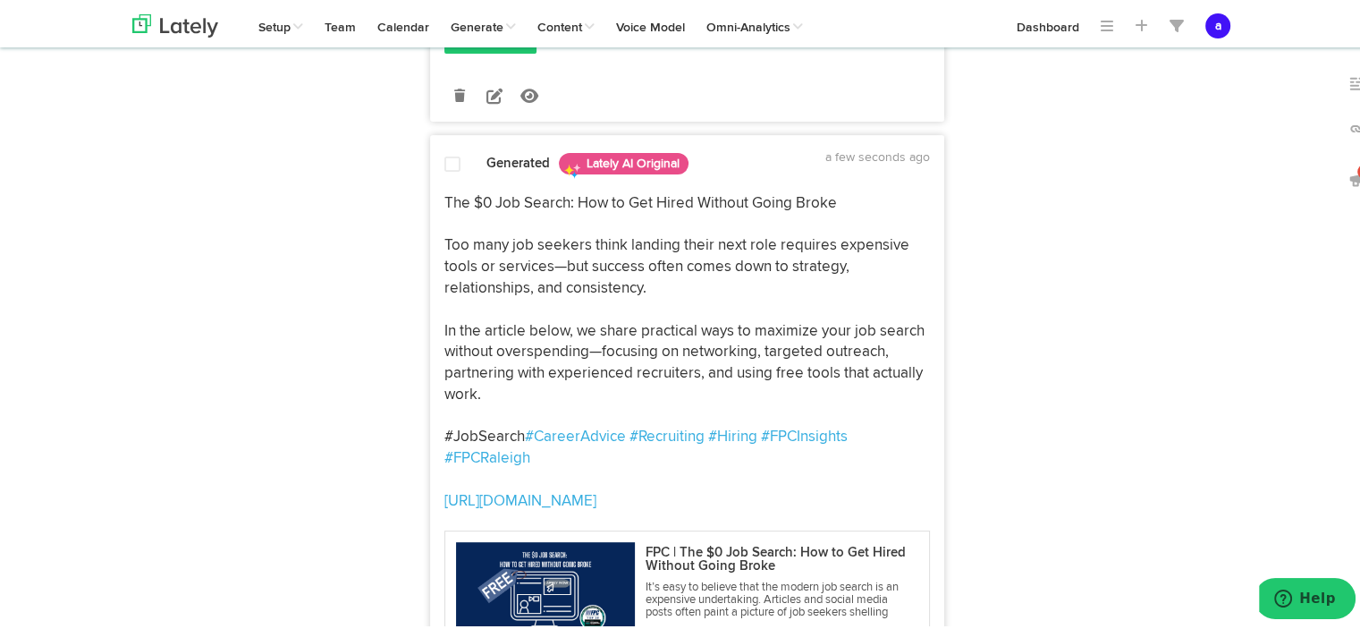
scroll to position [482, 0]
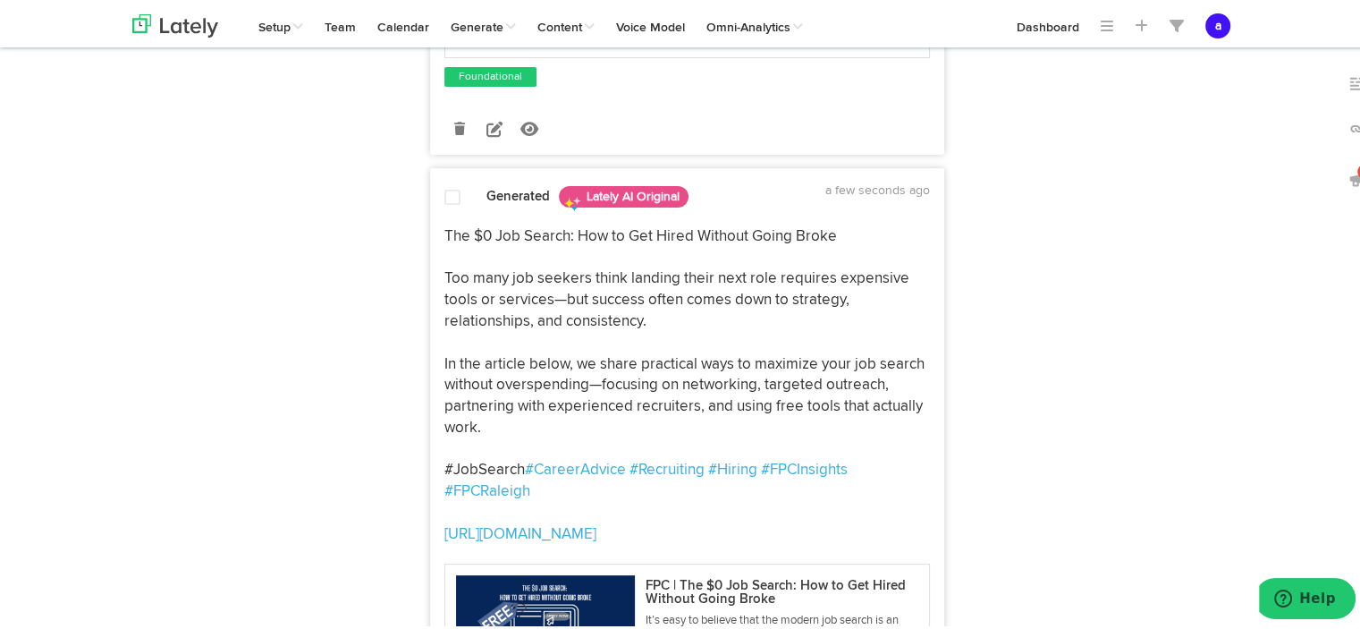
click at [444, 204] on span at bounding box center [452, 195] width 16 height 18
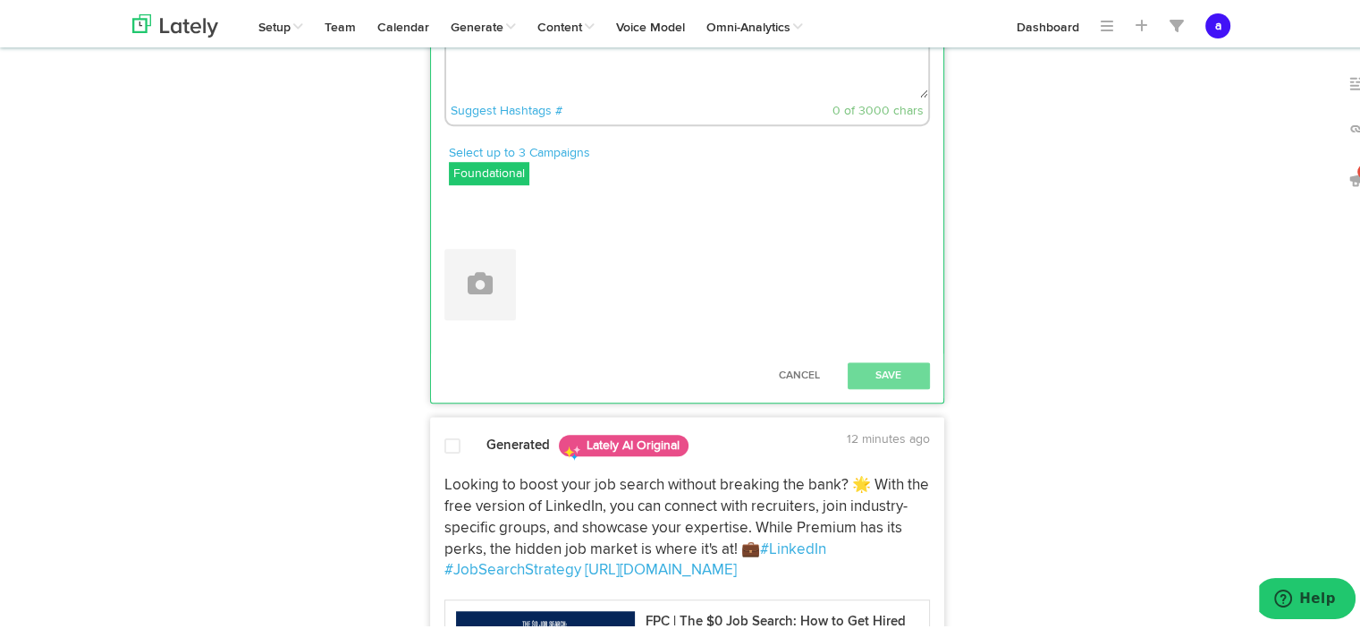
scroll to position [1359, 0]
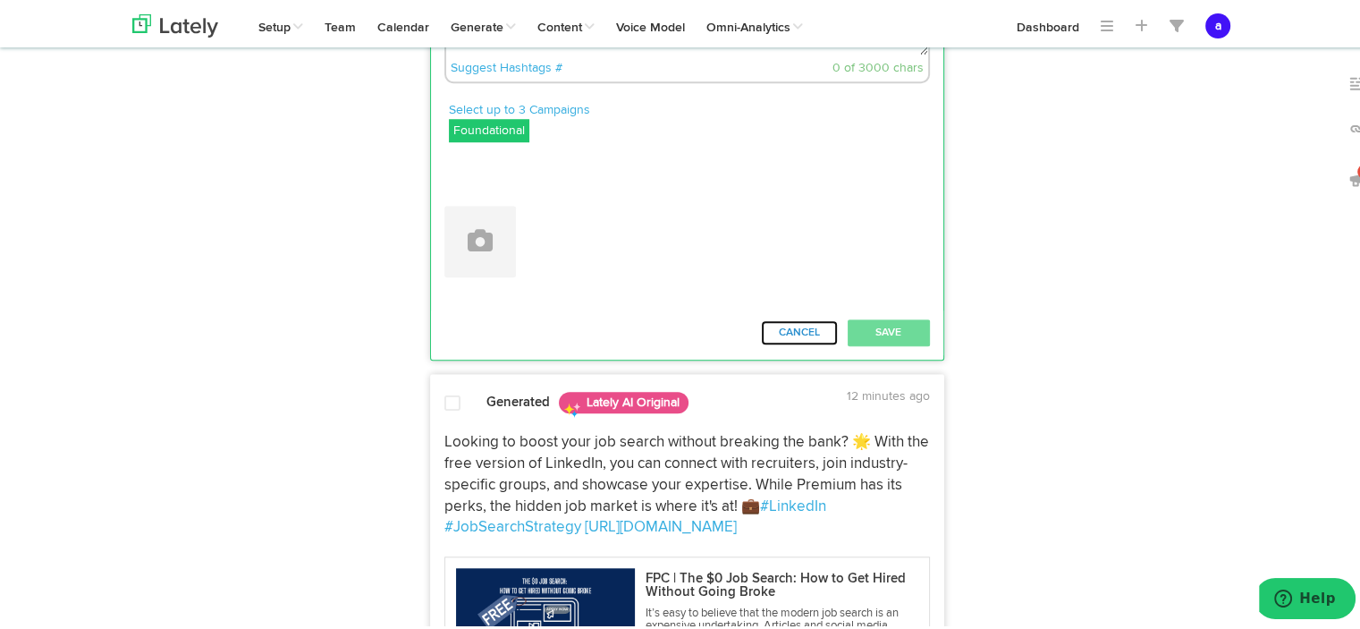
click at [791, 343] on button "Cancel" at bounding box center [799, 330] width 79 height 27
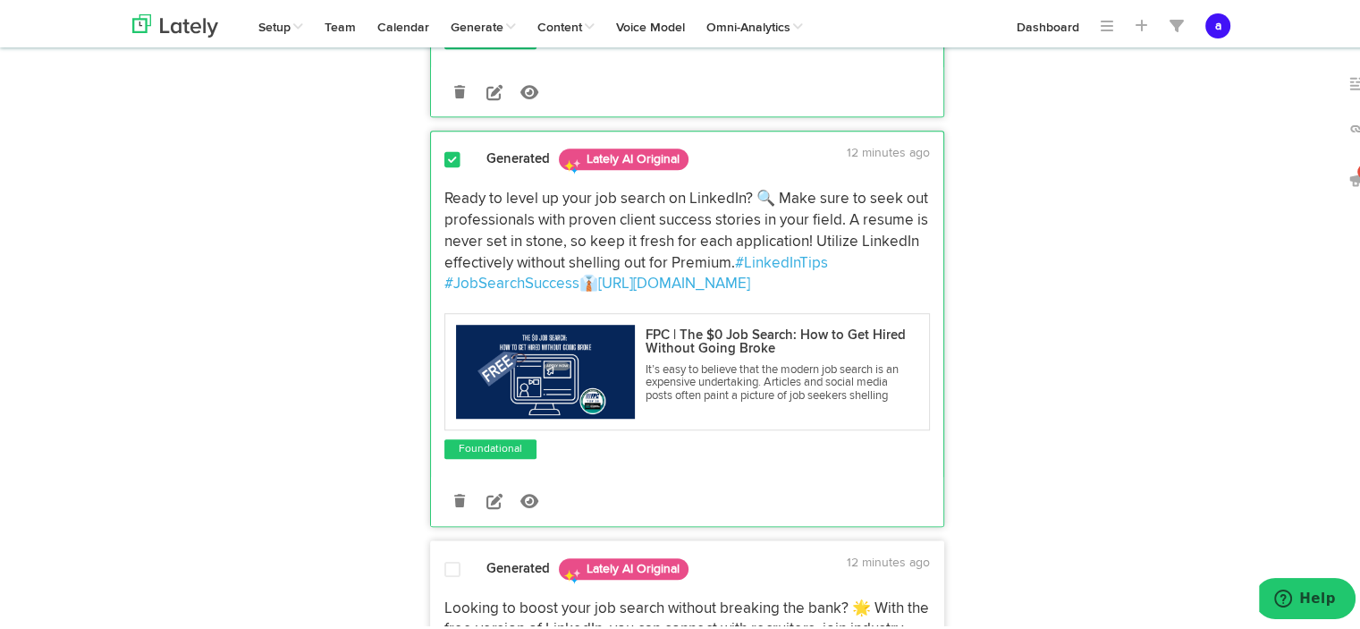
scroll to position [1109, 0]
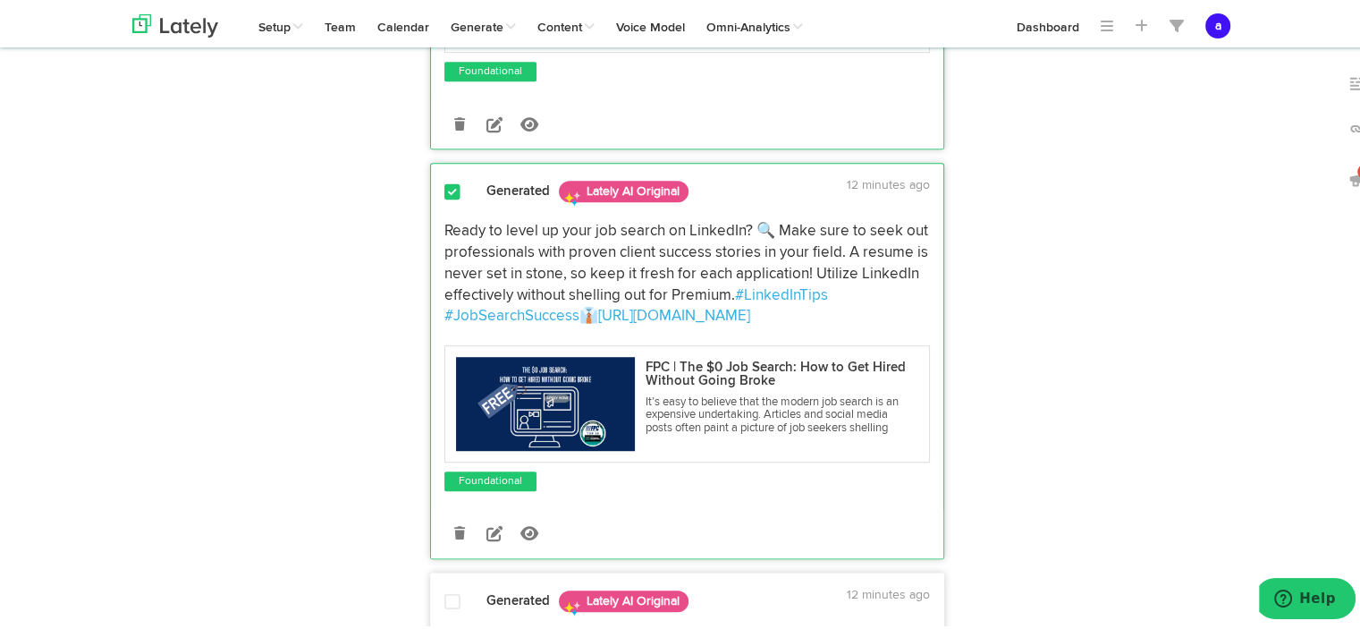
click at [445, 198] on span at bounding box center [452, 190] width 16 height 18
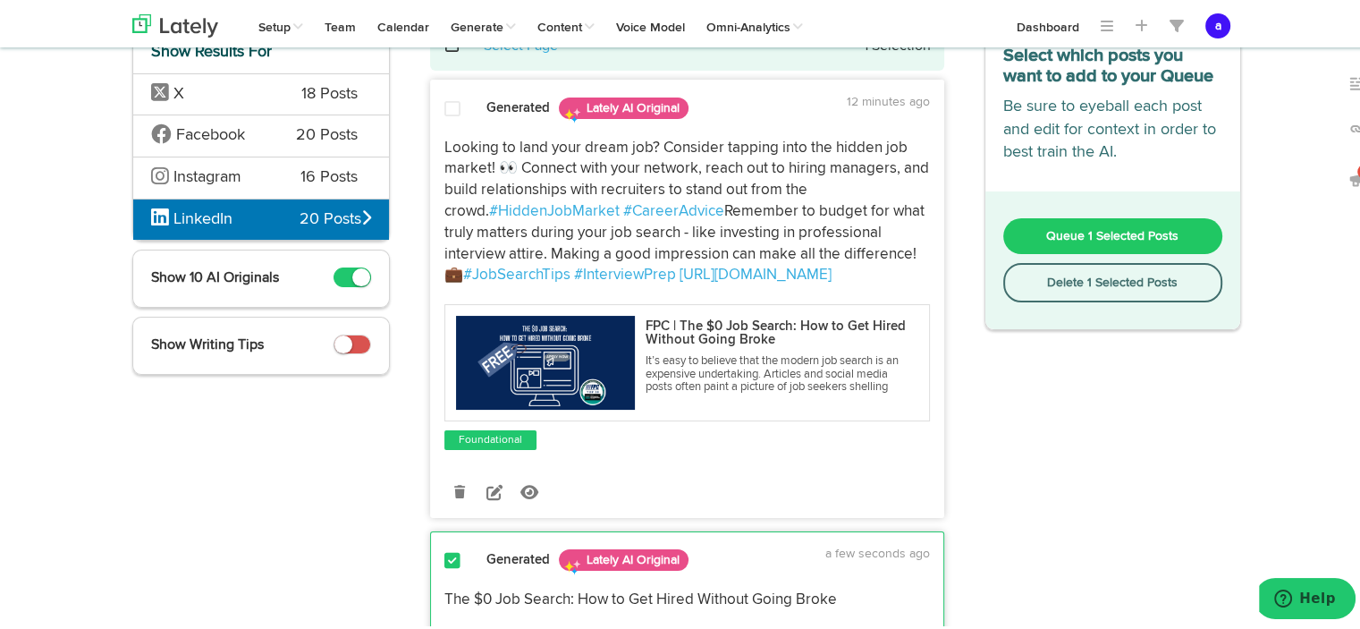
scroll to position [0, 0]
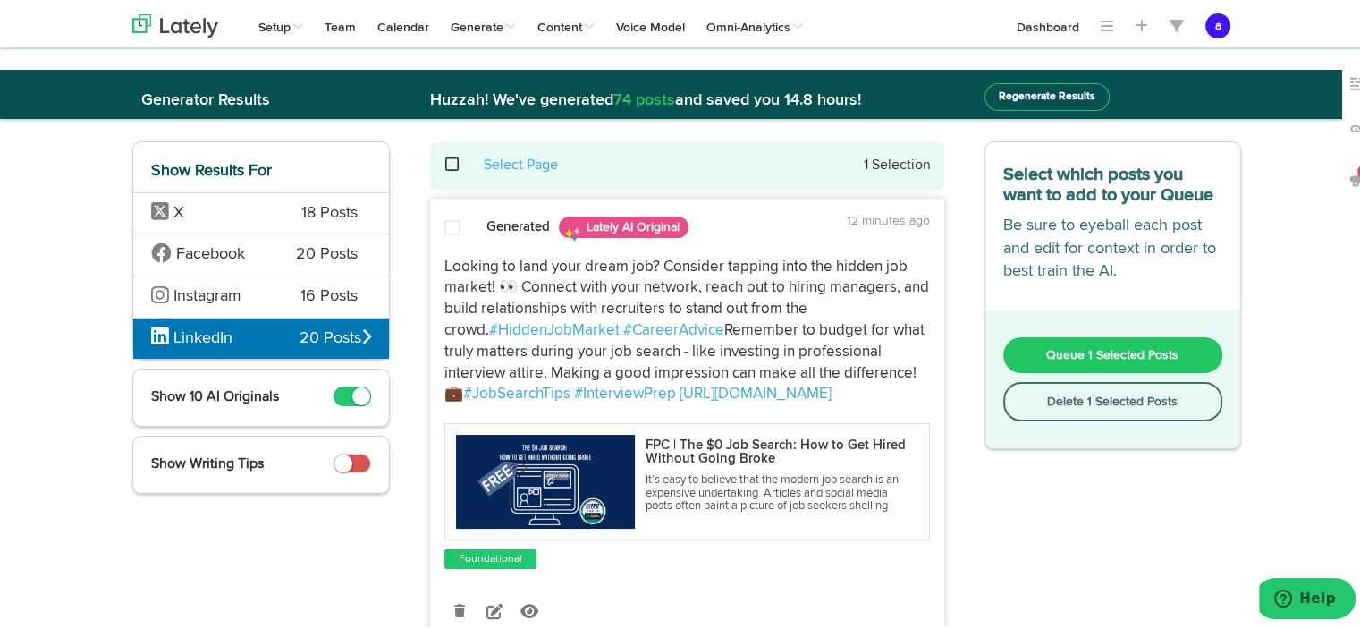
click at [1094, 350] on span "Queue 1 Selected Posts" at bounding box center [1112, 352] width 132 height 13
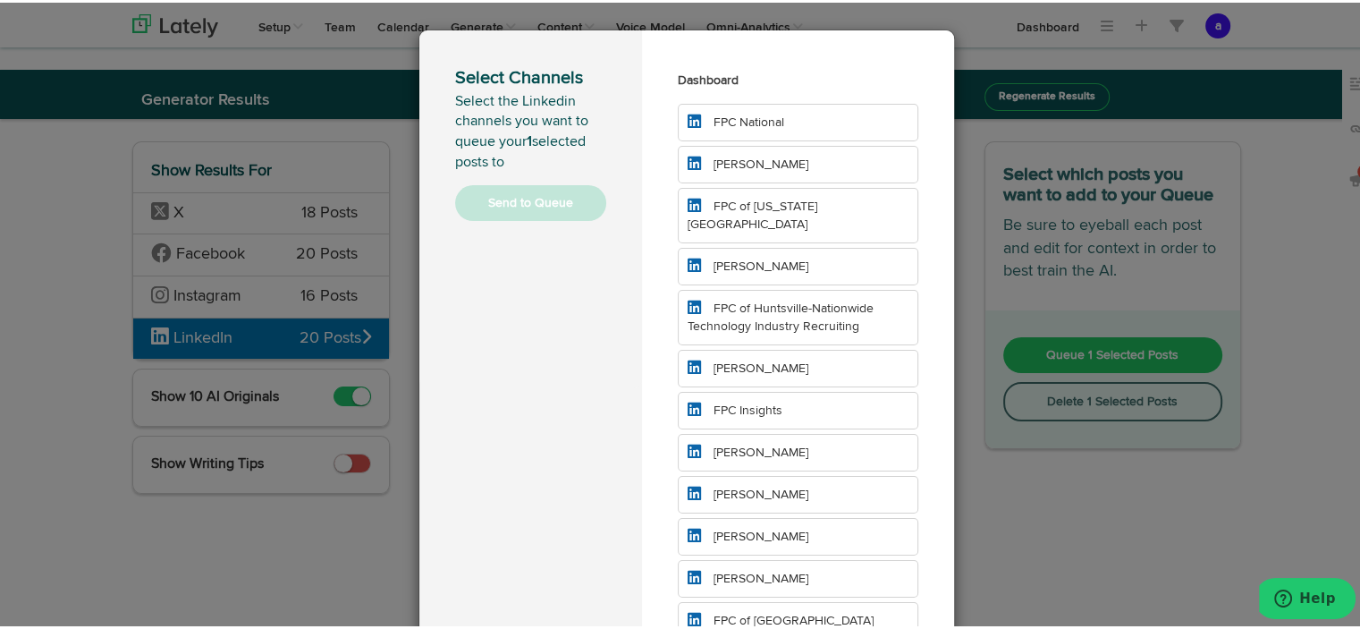
click at [728, 570] on span "[PERSON_NAME]" at bounding box center [760, 576] width 95 height 13
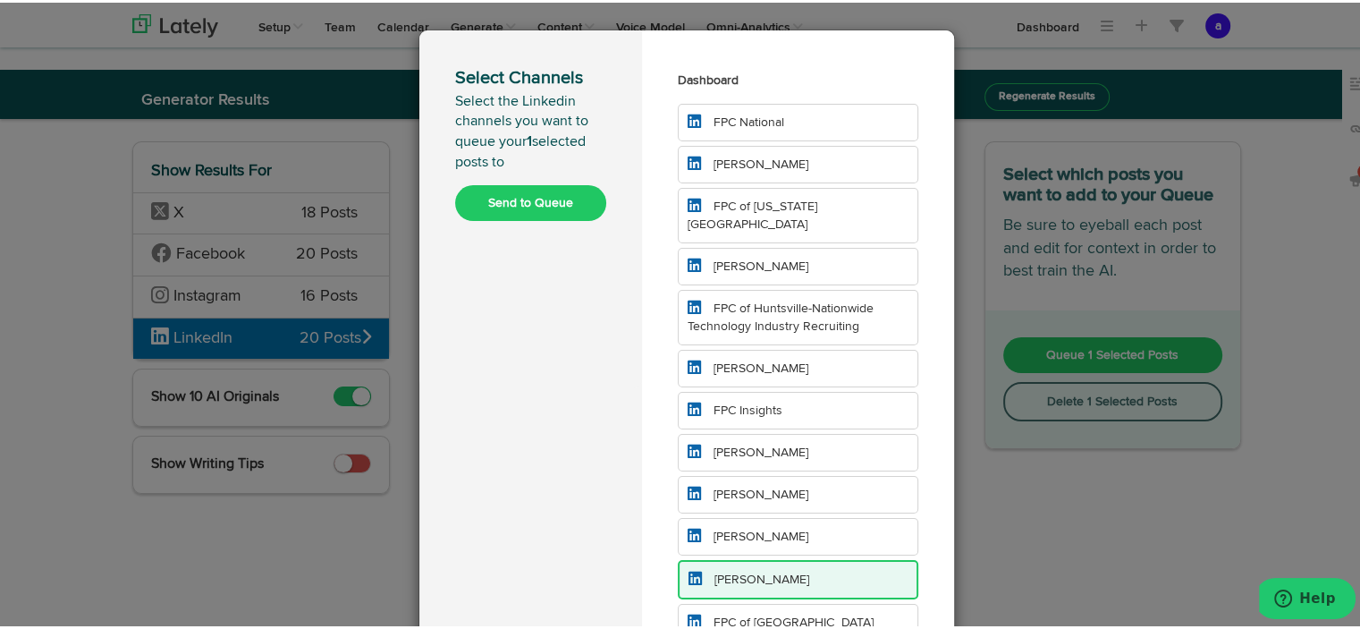
click at [511, 198] on button "Send to Queue" at bounding box center [530, 200] width 151 height 36
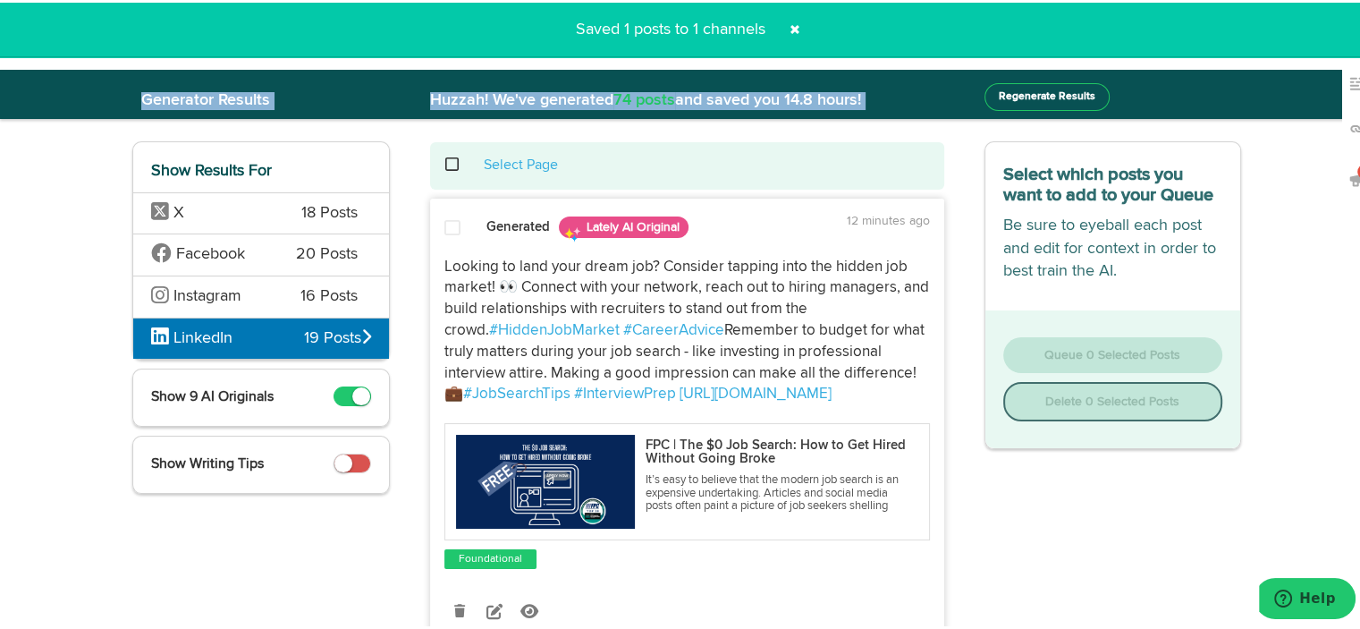
drag, startPoint x: 1355, startPoint y: 24, endPoint x: 1351, endPoint y: -37, distance: 61.0
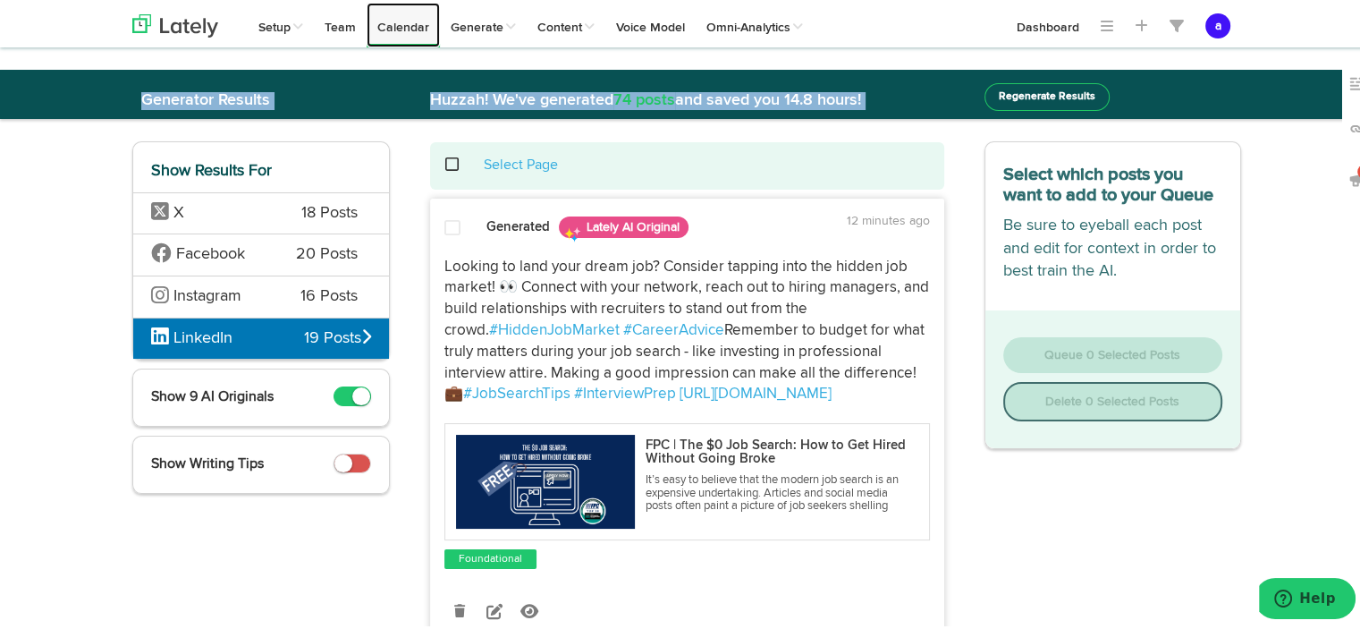
click at [404, 27] on link "Calendar" at bounding box center [403, 22] width 73 height 45
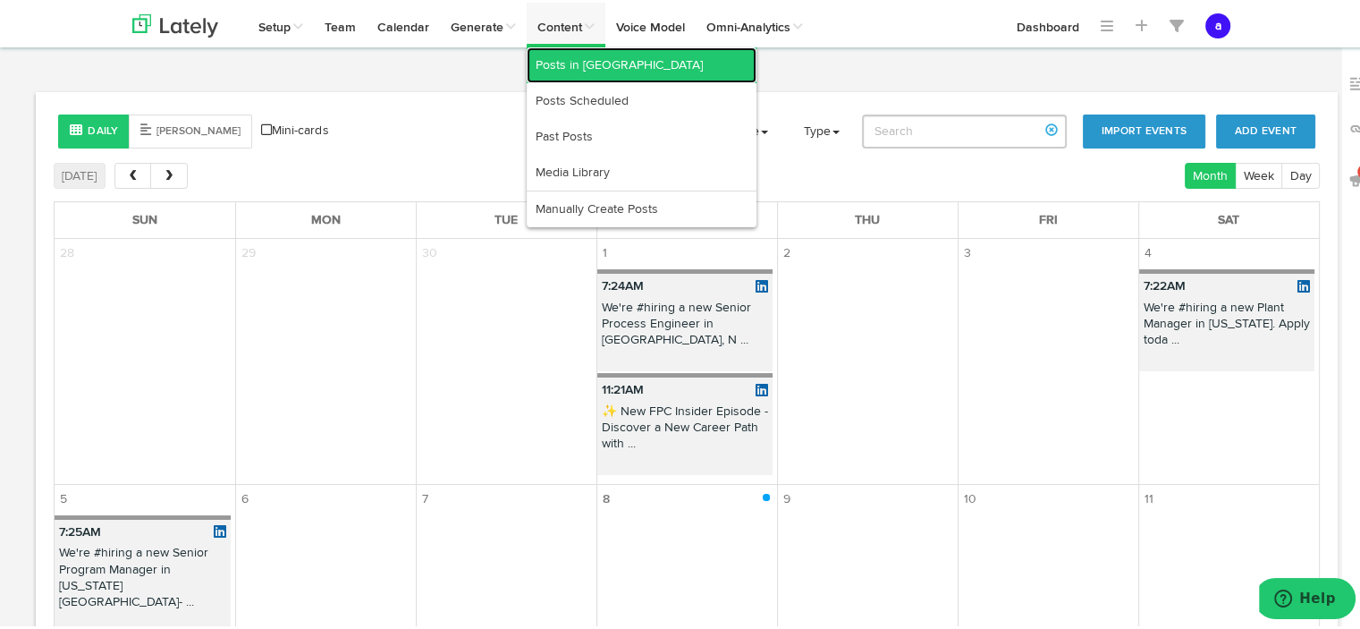
click at [574, 67] on link "Posts in [GEOGRAPHIC_DATA]" at bounding box center [642, 63] width 230 height 36
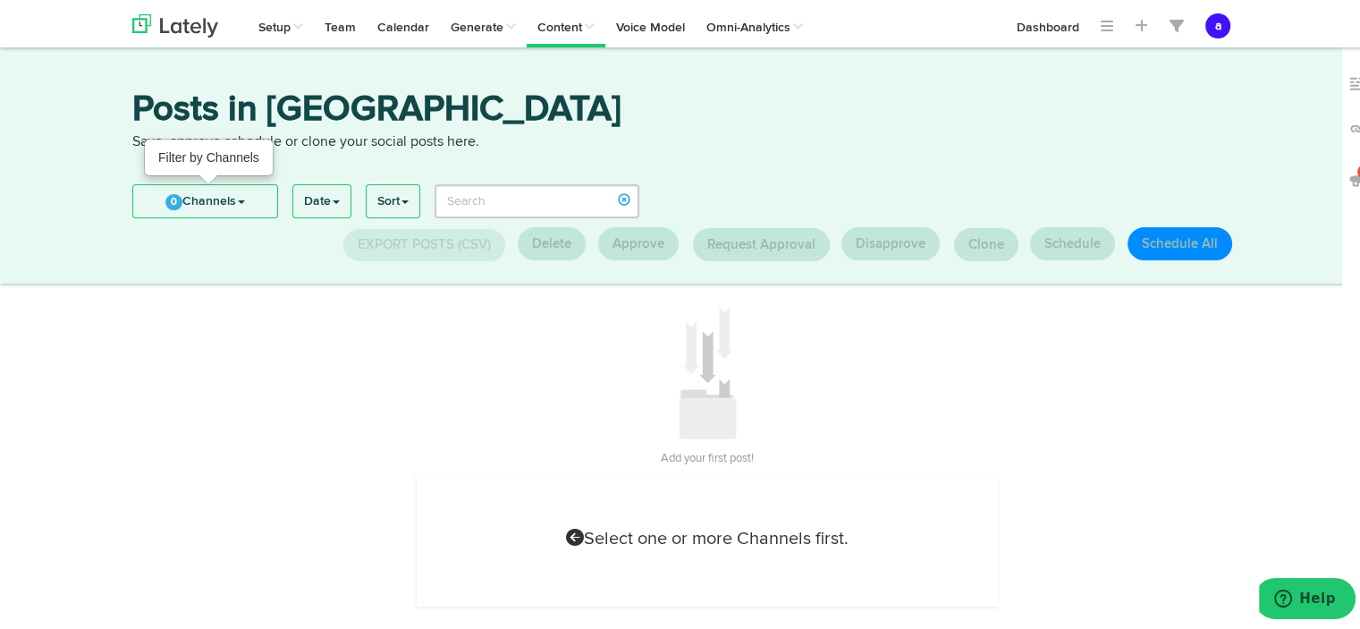
click at [251, 190] on link "0 Channels" at bounding box center [205, 198] width 144 height 32
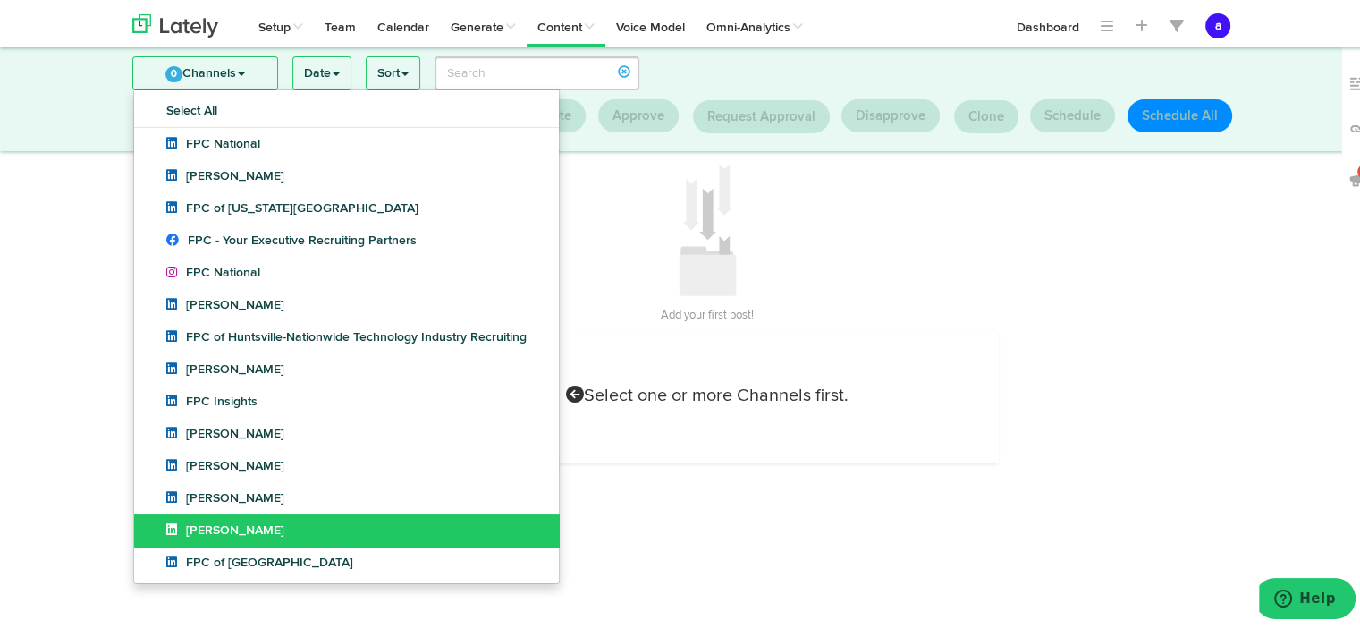
scroll to position [28, 0]
click at [225, 528] on span "[PERSON_NAME]" at bounding box center [225, 527] width 118 height 13
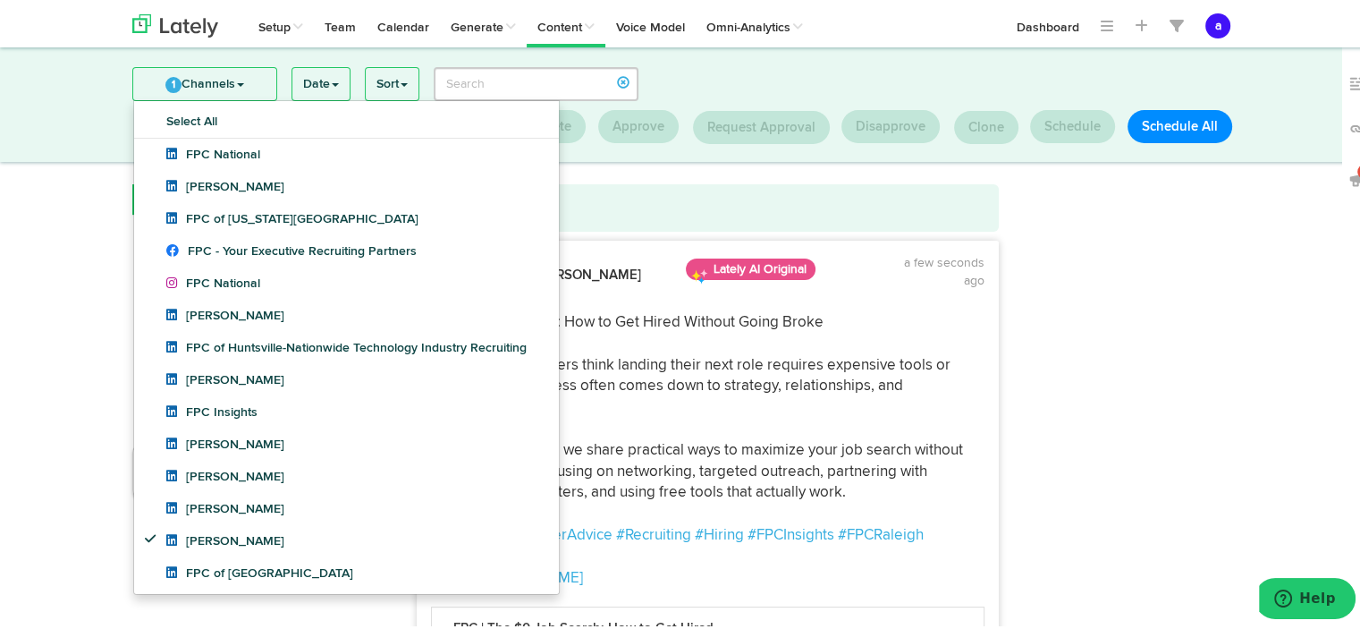
scroll to position [0, 0]
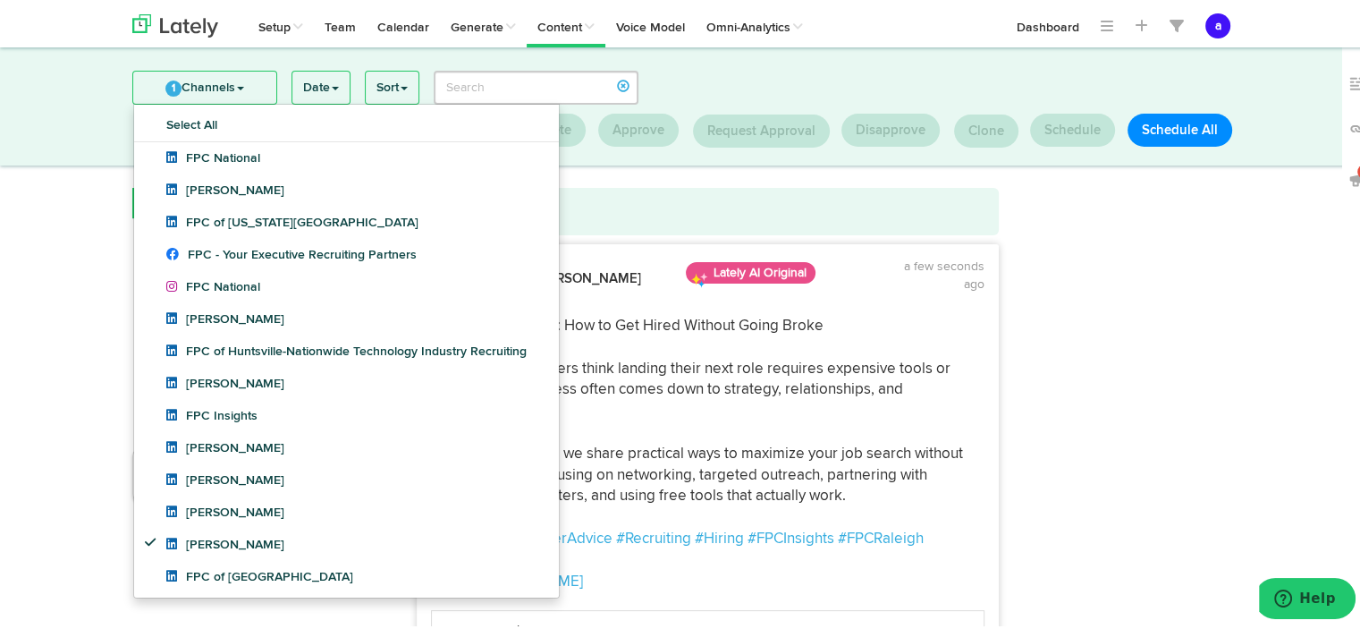
scroll to position [3, 0]
click at [207, 80] on link "1 Channels" at bounding box center [204, 86] width 143 height 32
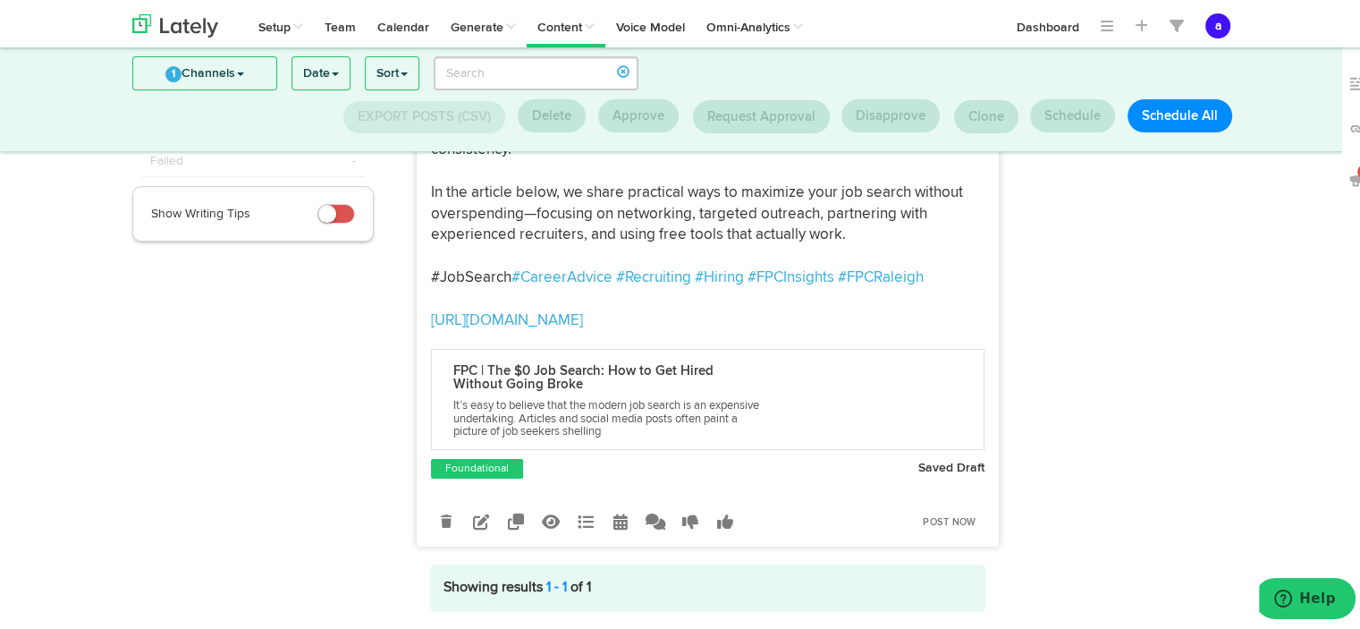
scroll to position [325, 0]
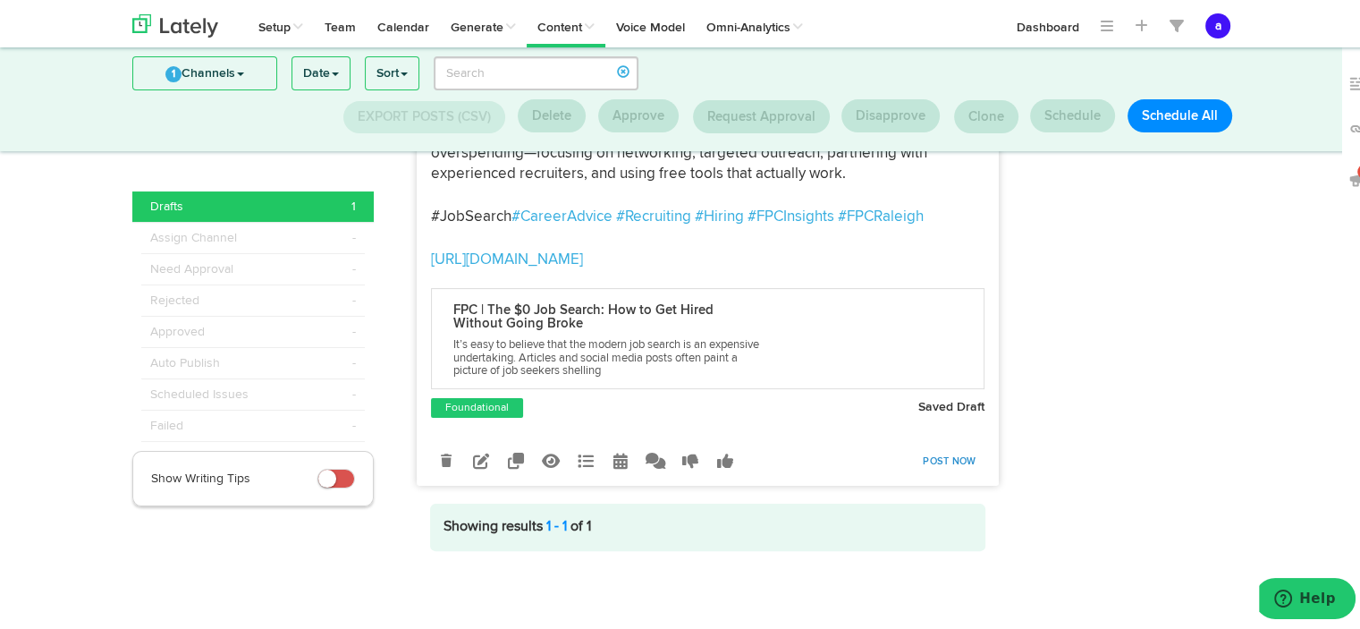
click at [941, 457] on link "Post Now" at bounding box center [949, 458] width 71 height 25
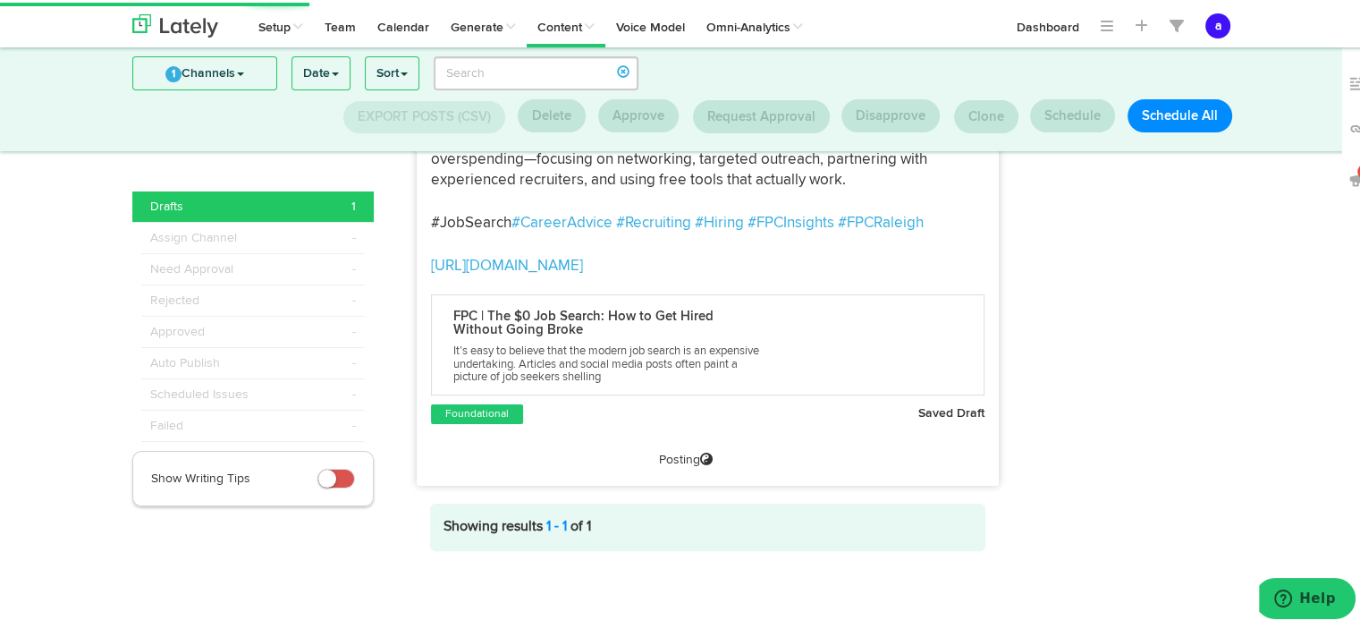
scroll to position [0, 0]
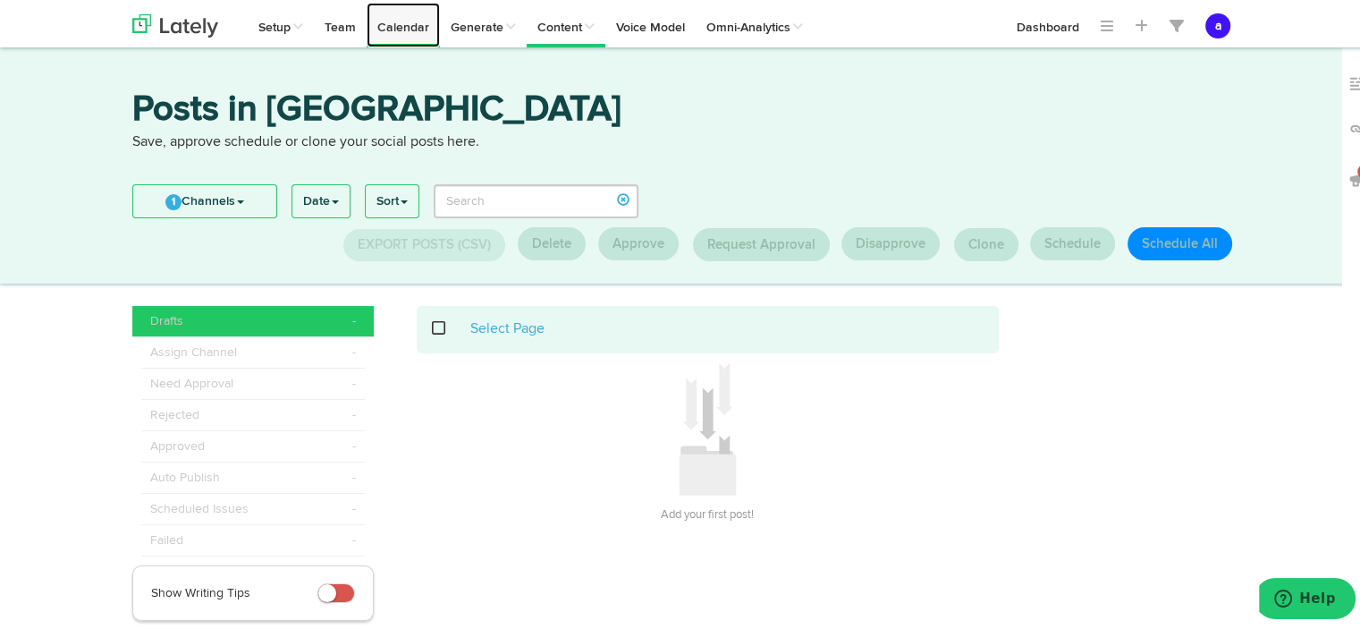
click at [393, 35] on link "Calendar" at bounding box center [403, 22] width 73 height 45
